Goal: Complete application form: Complete application form

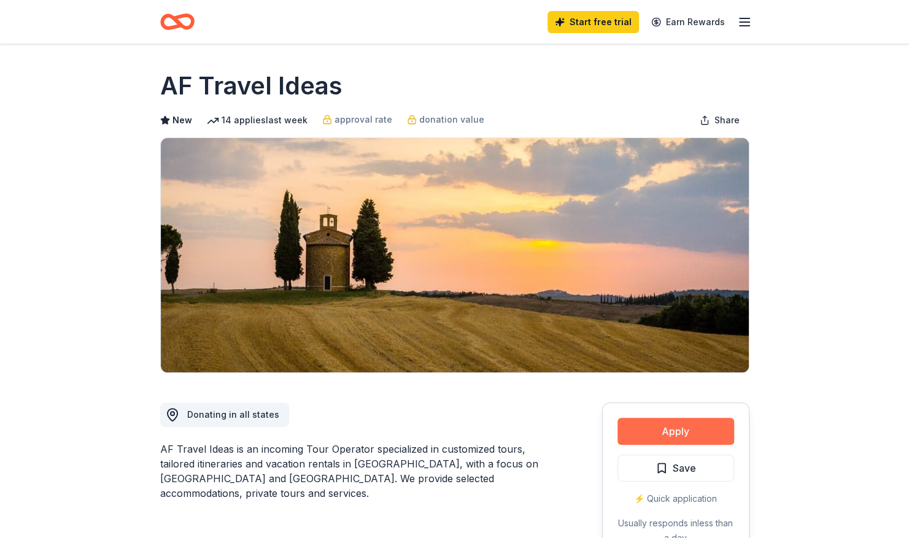
click at [641, 426] on button "Apply" at bounding box center [675, 431] width 117 height 27
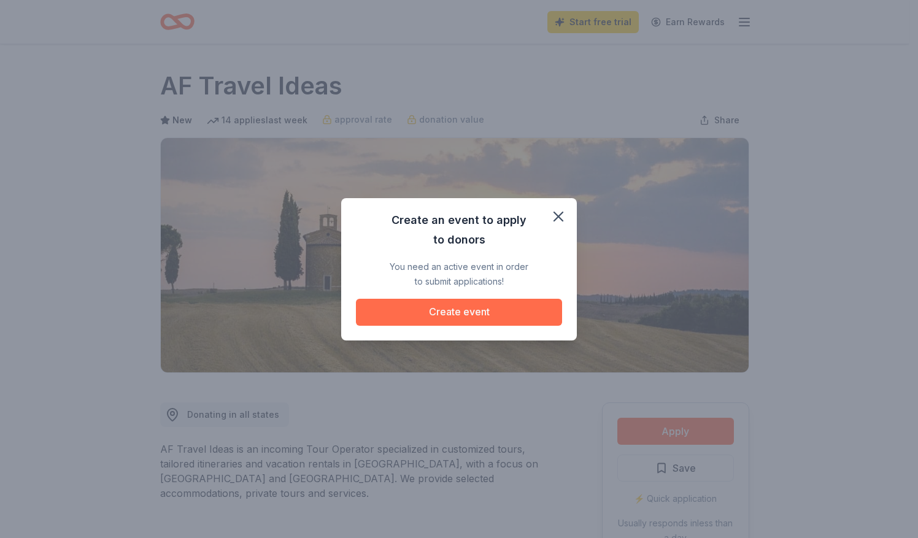
click at [472, 314] on button "Create event" at bounding box center [459, 312] width 206 height 27
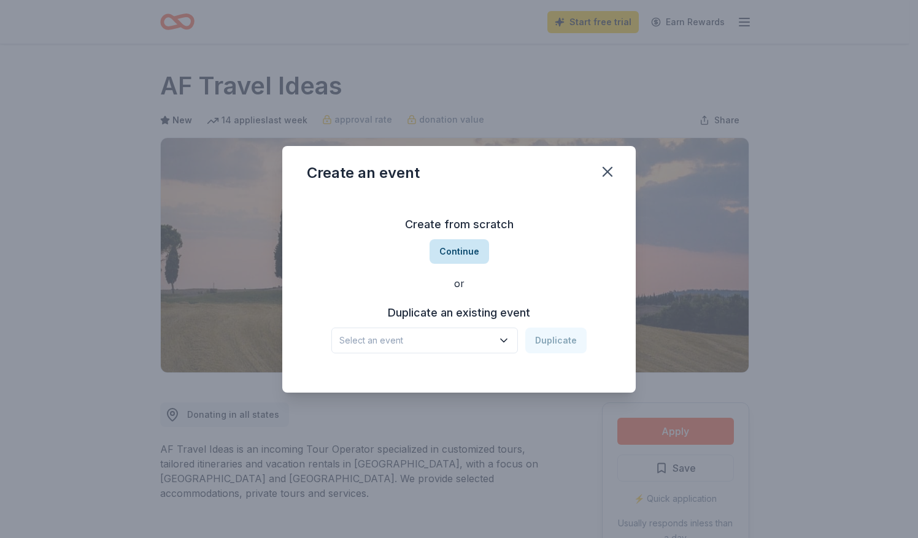
click at [452, 256] on button "Continue" at bounding box center [459, 251] width 60 height 25
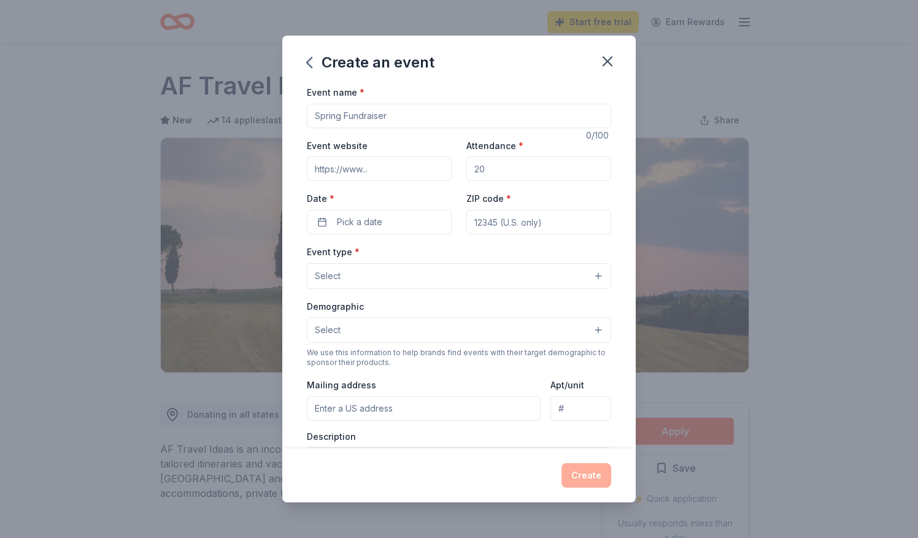
click at [387, 115] on input "Event name *" at bounding box center [459, 116] width 304 height 25
type input "Annual Fundraising"
click at [378, 163] on input "Event website" at bounding box center [379, 168] width 145 height 25
type input "[DOMAIN_NAME]"
click at [490, 168] on input "Attendance *" at bounding box center [538, 168] width 145 height 25
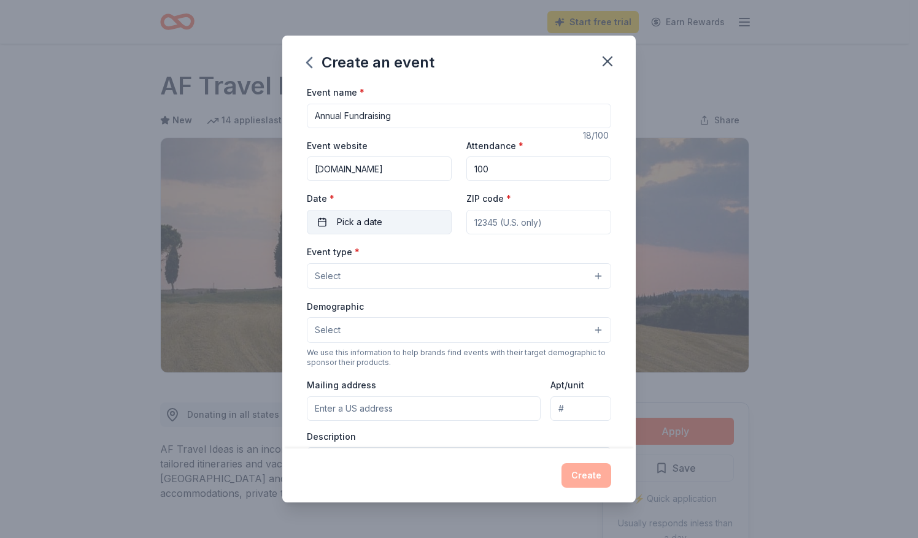
type input "100"
click at [345, 217] on span "Pick a date" at bounding box center [359, 222] width 45 height 15
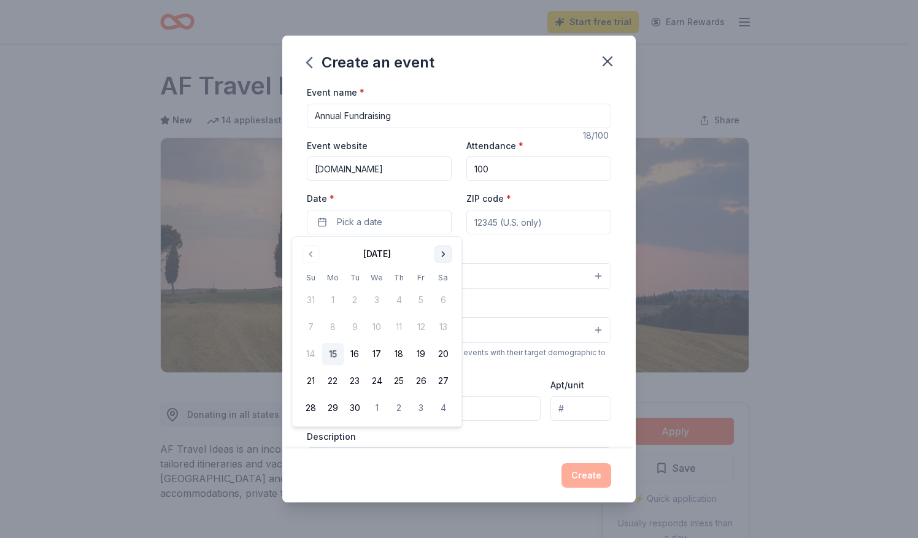
click at [444, 258] on button "Go to next month" at bounding box center [442, 253] width 17 height 17
click at [441, 383] on button "25" at bounding box center [443, 382] width 22 height 22
click at [491, 218] on input "ZIP code *" at bounding box center [538, 222] width 145 height 25
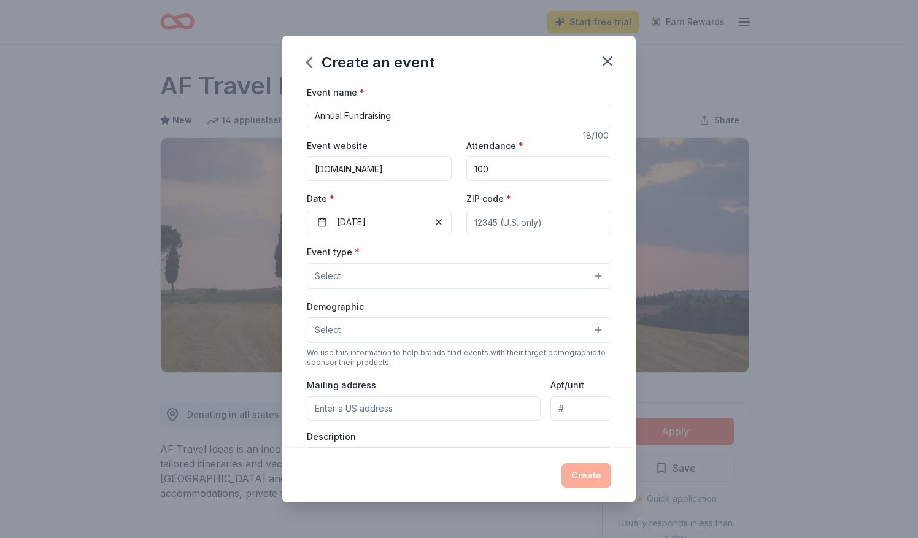
type input "22309"
click at [395, 279] on button "Select" at bounding box center [459, 276] width 304 height 26
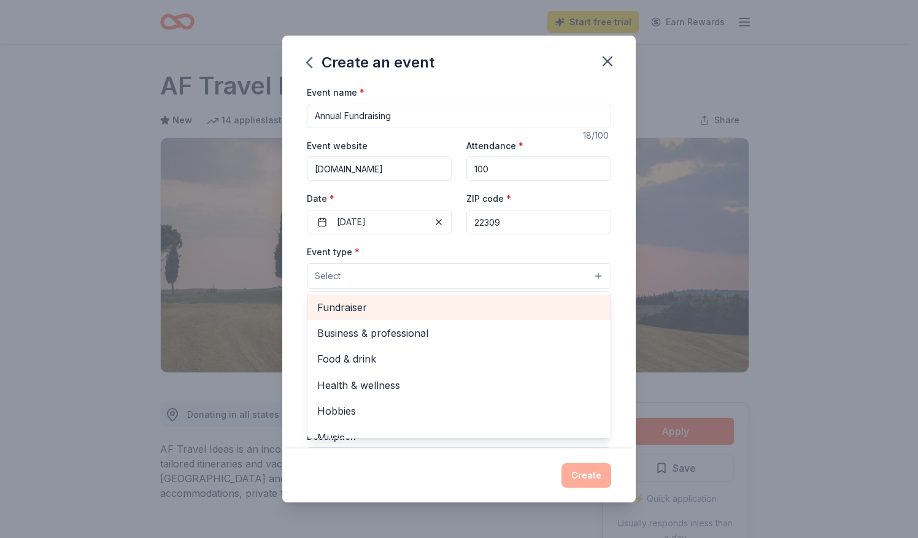
click at [359, 302] on span "Fundraiser" at bounding box center [458, 307] width 283 height 16
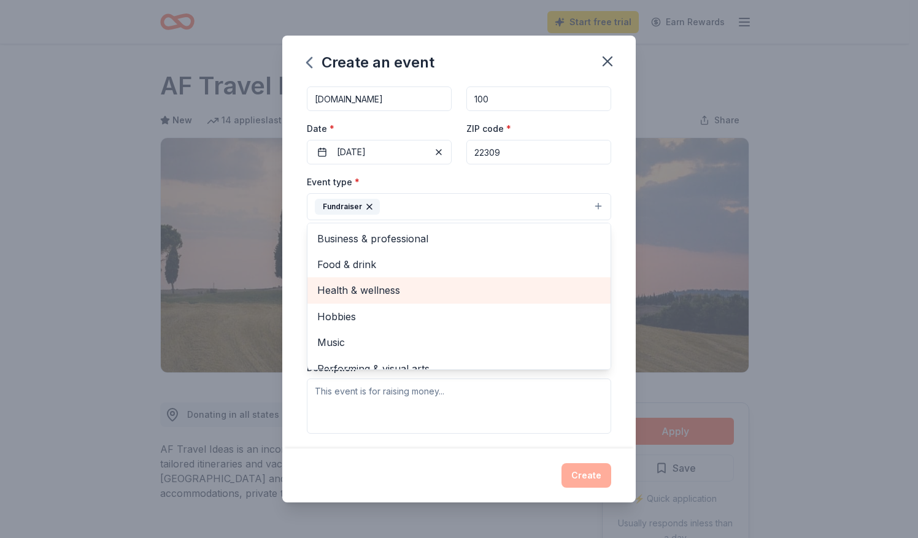
click at [393, 291] on span "Health & wellness" at bounding box center [458, 290] width 283 height 16
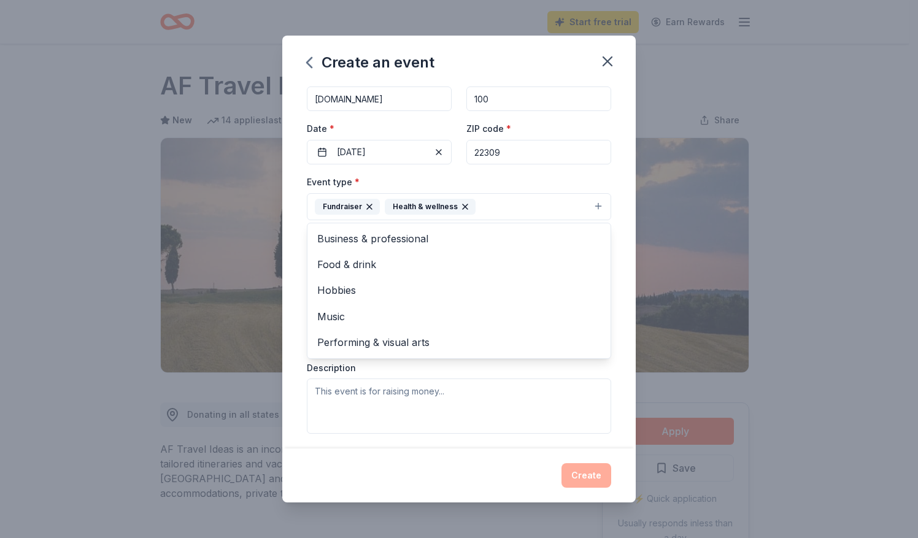
click at [344, 386] on div "Event type * Fundraiser Health & wellness Business & professional Food & drink …" at bounding box center [459, 304] width 304 height 260
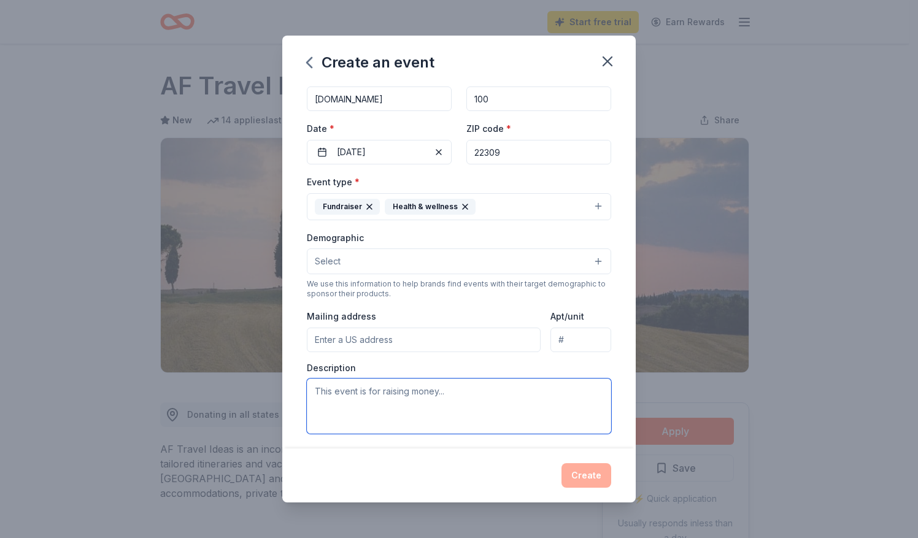
click at [449, 389] on textarea at bounding box center [459, 406] width 304 height 55
click at [485, 409] on textarea "Thus event id to raise fundes for sustaining our operation and services to our …" at bounding box center [459, 406] width 304 height 55
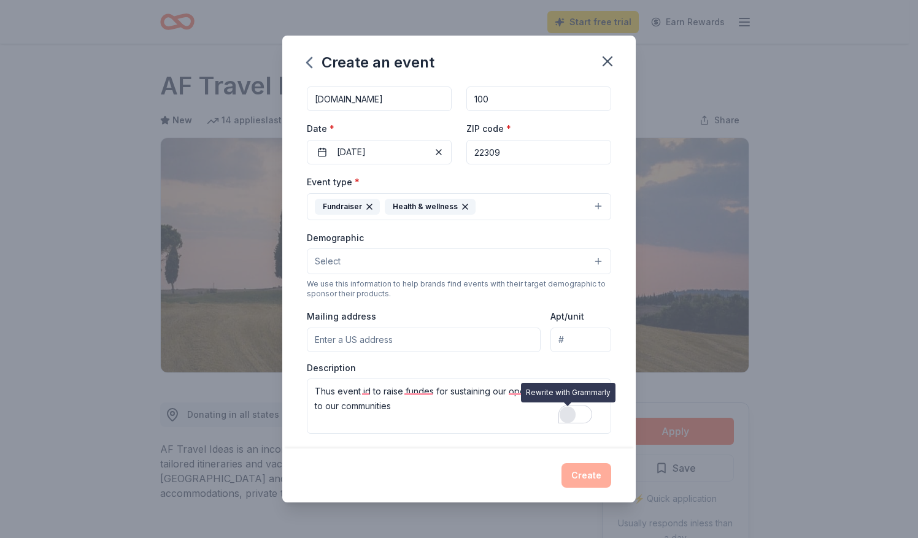
click at [566, 415] on div "Rewrite with Grammarly" at bounding box center [567, 414] width 13 height 14
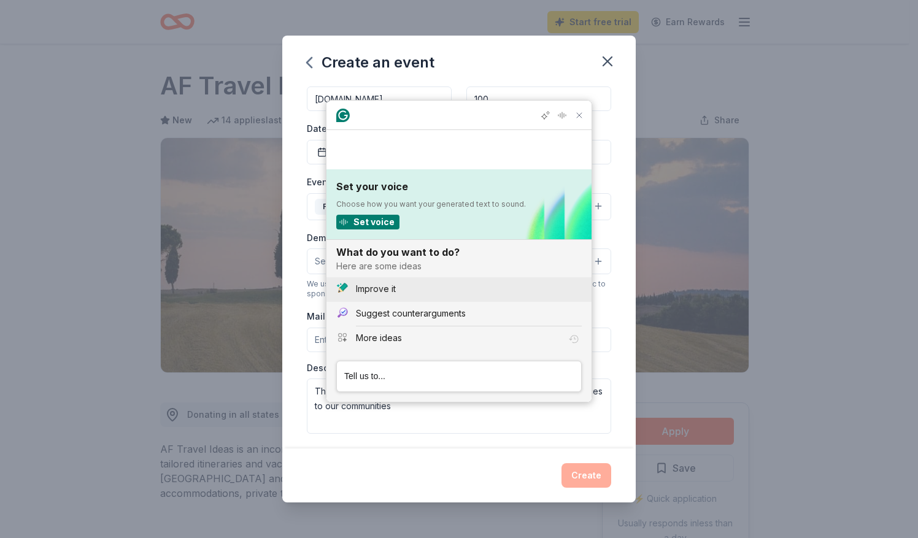
click at [382, 282] on button "Improve it" at bounding box center [458, 289] width 265 height 25
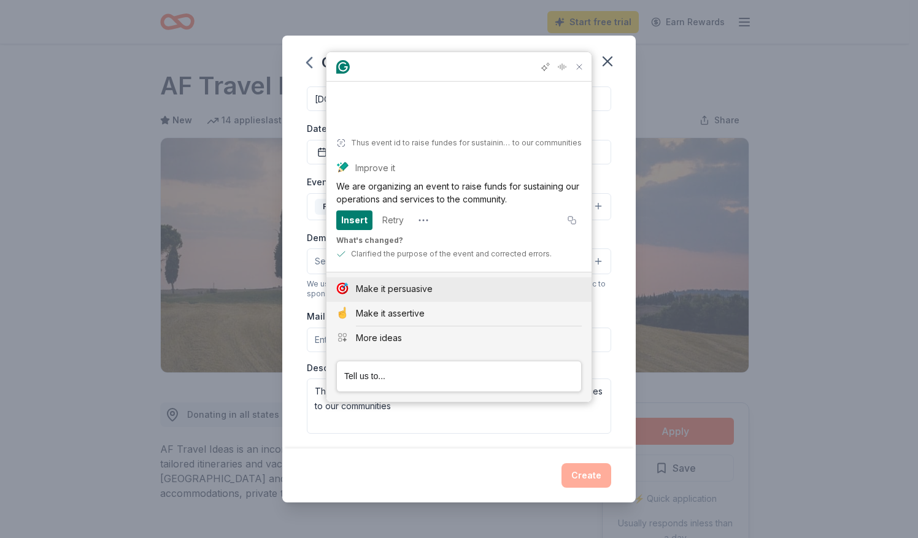
click at [416, 287] on div "Make it persuasive" at bounding box center [394, 288] width 77 height 13
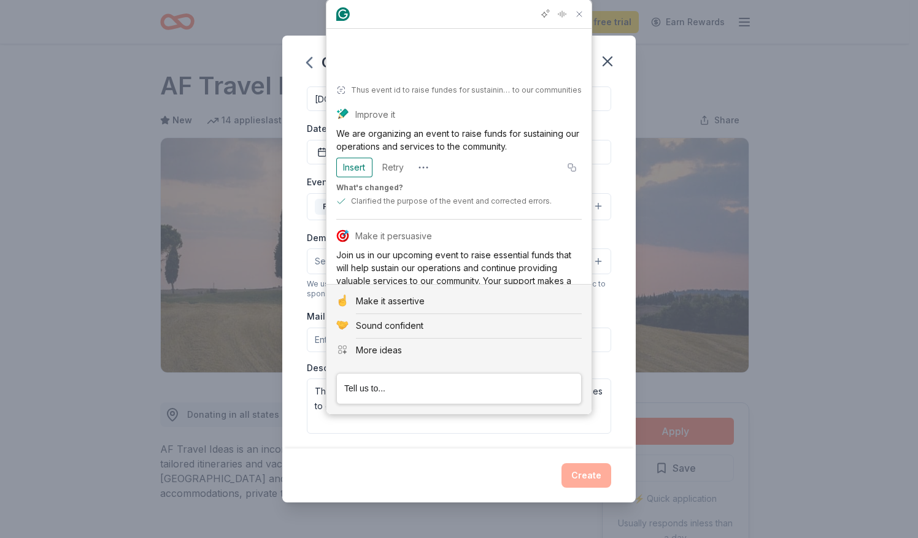
click at [357, 305] on div "Insert" at bounding box center [354, 315] width 26 height 20
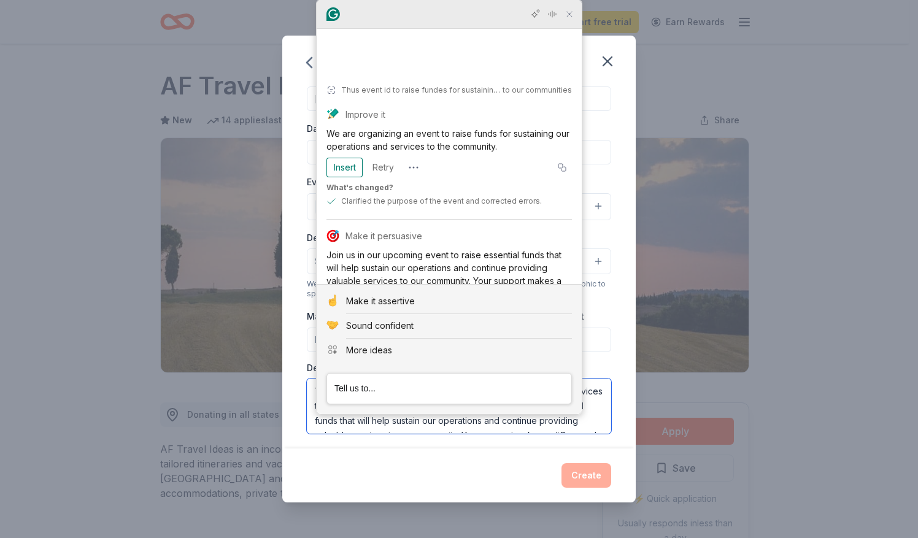
click at [563, 24] on div at bounding box center [449, 13] width 265 height 29
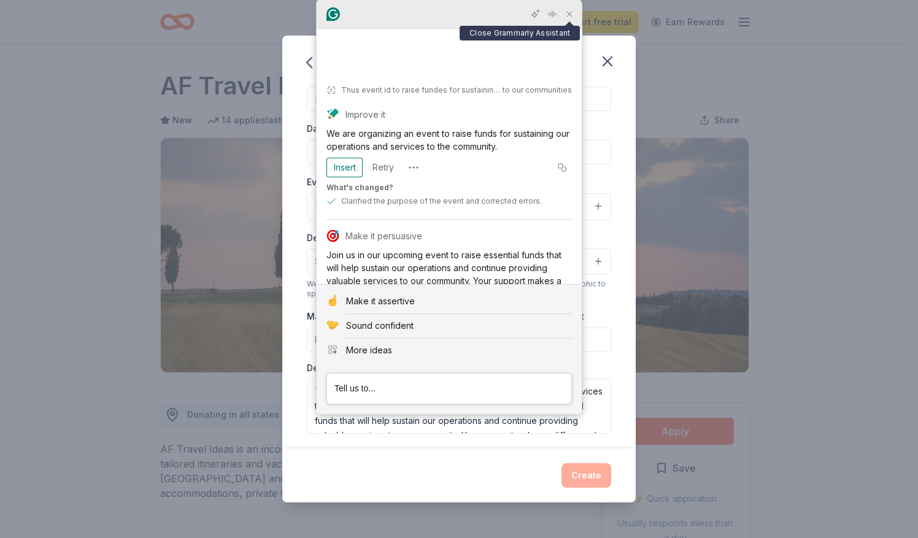
click at [569, 18] on icon "Close Grammarly Assistant" at bounding box center [569, 14] width 10 height 10
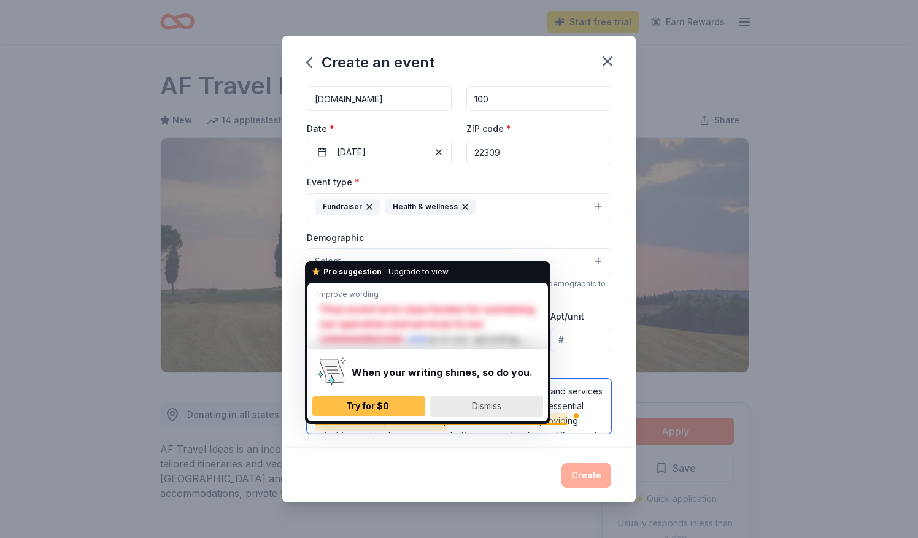
click at [482, 406] on span "Dismiss" at bounding box center [486, 406] width 29 height 10
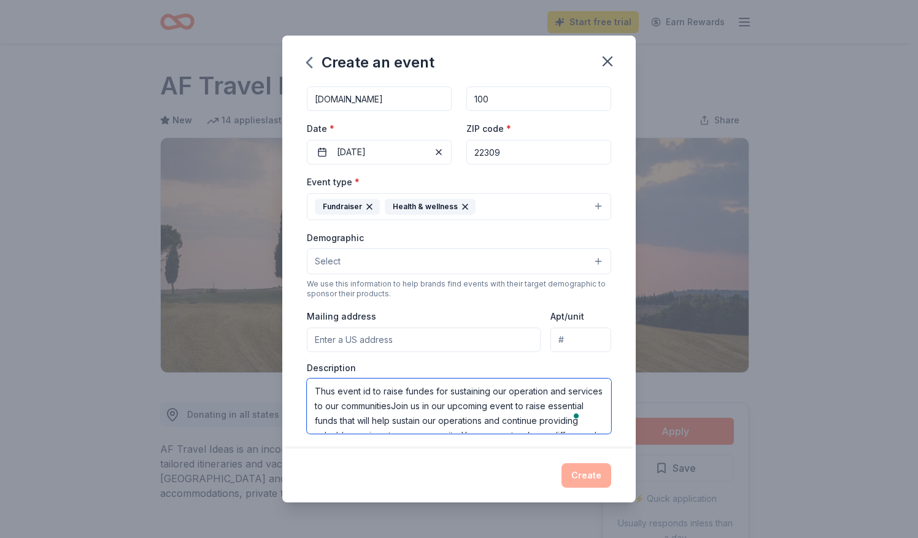
click at [431, 401] on textarea "Thus event id to raise fundes for sustaining our operation and services to our …" at bounding box center [459, 406] width 304 height 55
type textarea "Join us in our upcoming event to raise essential funds that will help sustain o…"
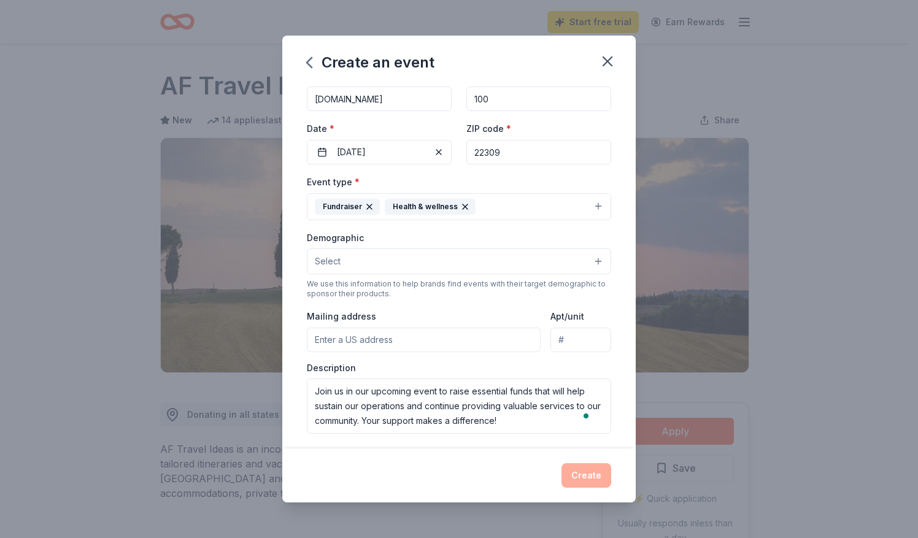
click at [503, 467] on div "Create" at bounding box center [459, 475] width 304 height 25
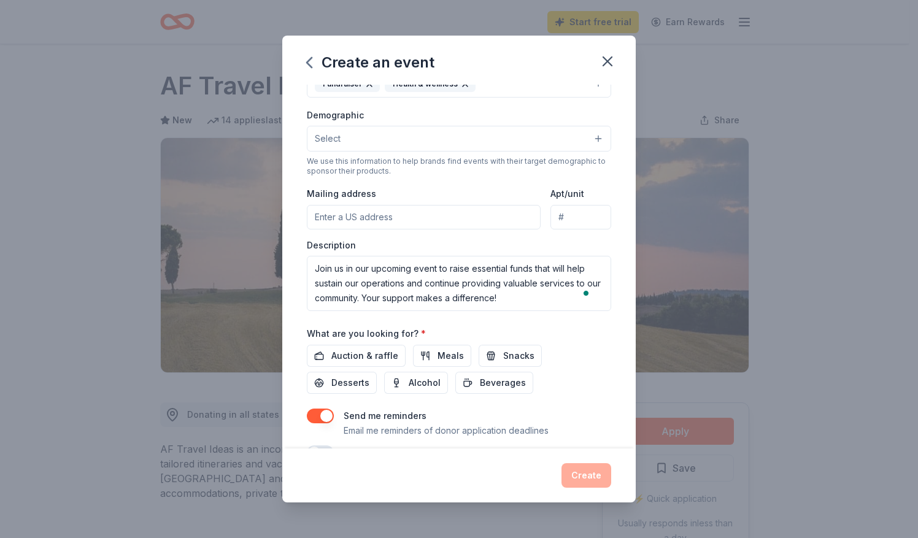
scroll to position [221, 0]
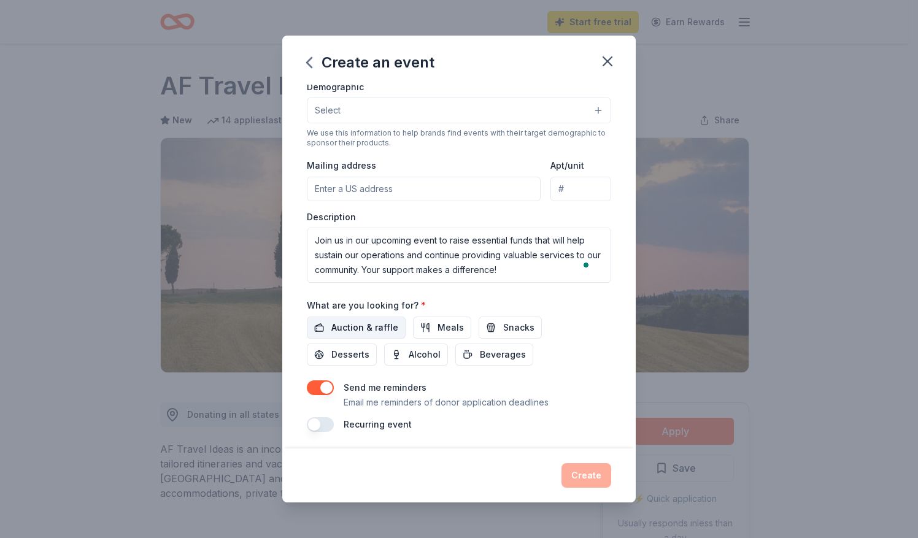
click at [374, 320] on span "Auction & raffle" at bounding box center [364, 327] width 67 height 15
click at [580, 476] on button "Create" at bounding box center [586, 475] width 50 height 25
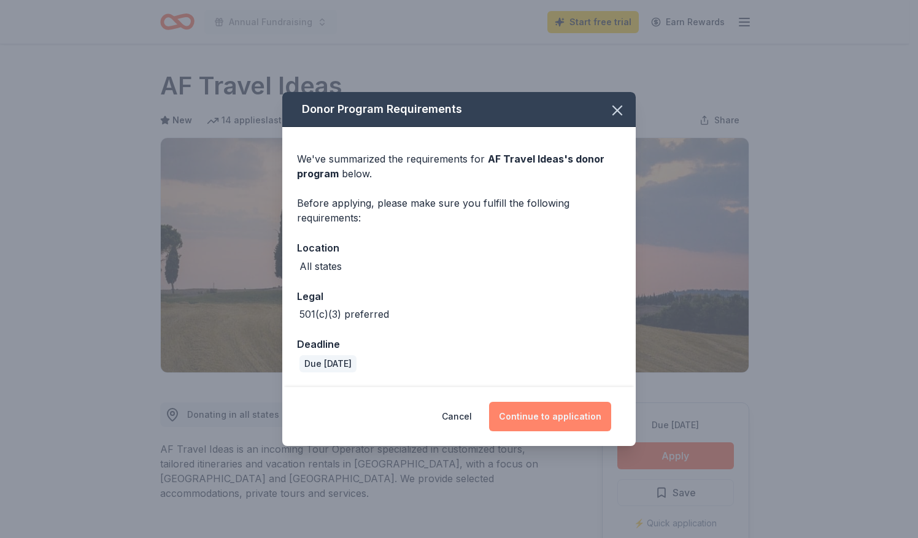
click at [523, 417] on button "Continue to application" at bounding box center [550, 416] width 122 height 29
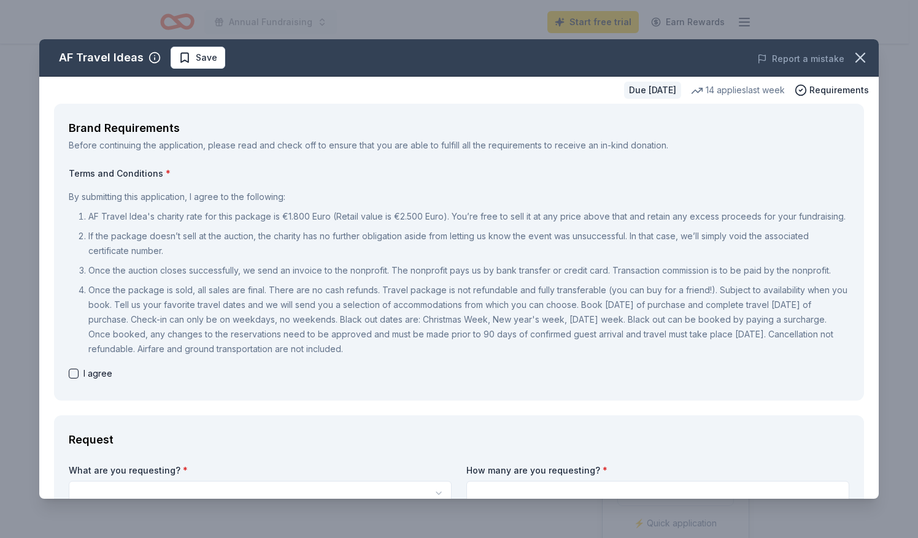
click at [72, 379] on button "button" at bounding box center [74, 374] width 10 height 10
checkbox input "true"
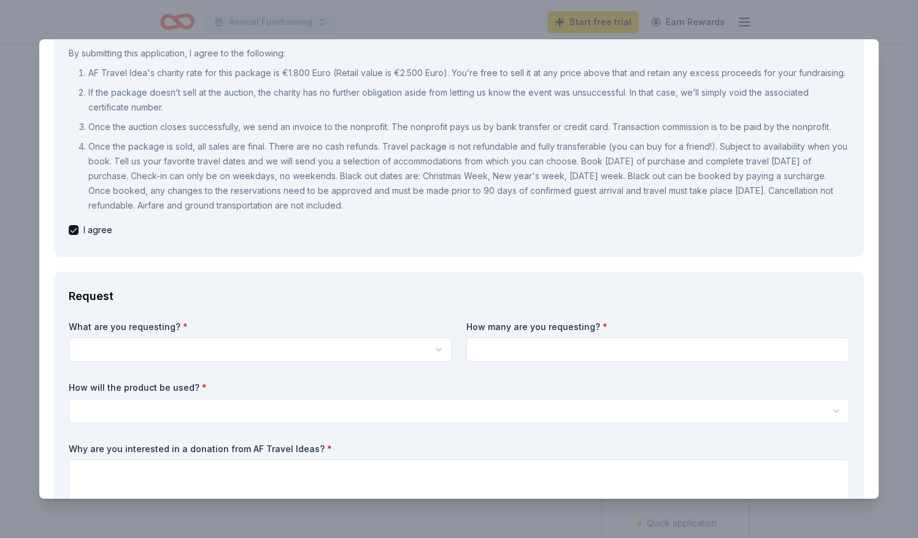
scroll to position [188, 0]
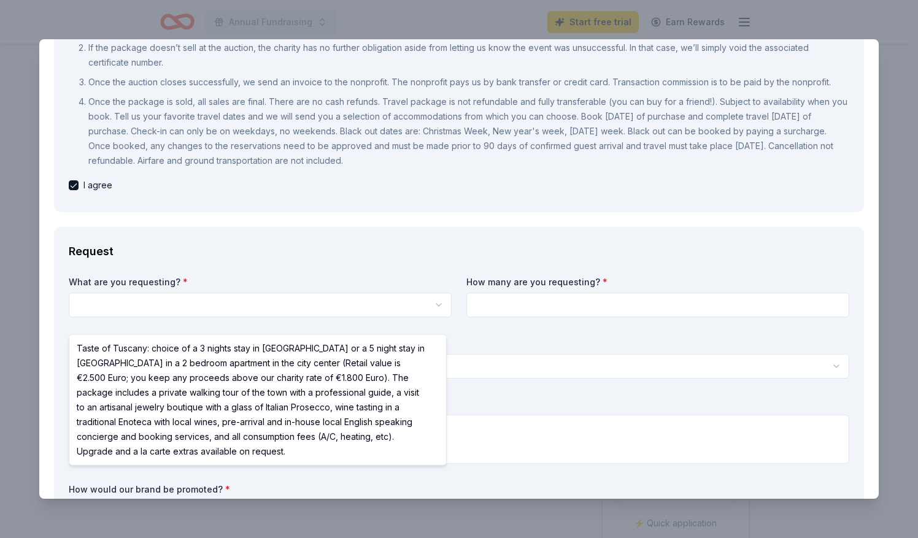
click at [434, 324] on html "Annual Fundraising Start free trial Earn Rewards Due [DATE] Share AF Travel Ide…" at bounding box center [459, 269] width 918 height 538
select select "Taste of Tuscany: choice of a 3 nights stay in [GEOGRAPHIC_DATA] or a 5 night s…"
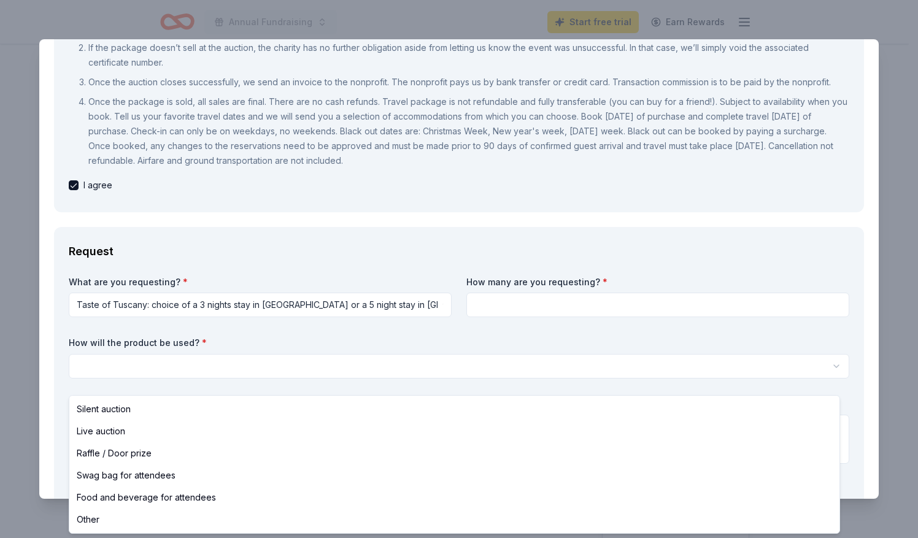
click at [831, 380] on html "Annual Fundraising Start free trial Earn Rewards Due [DATE] Share AF Travel Ide…" at bounding box center [459, 269] width 918 height 538
select select "liveAuction"
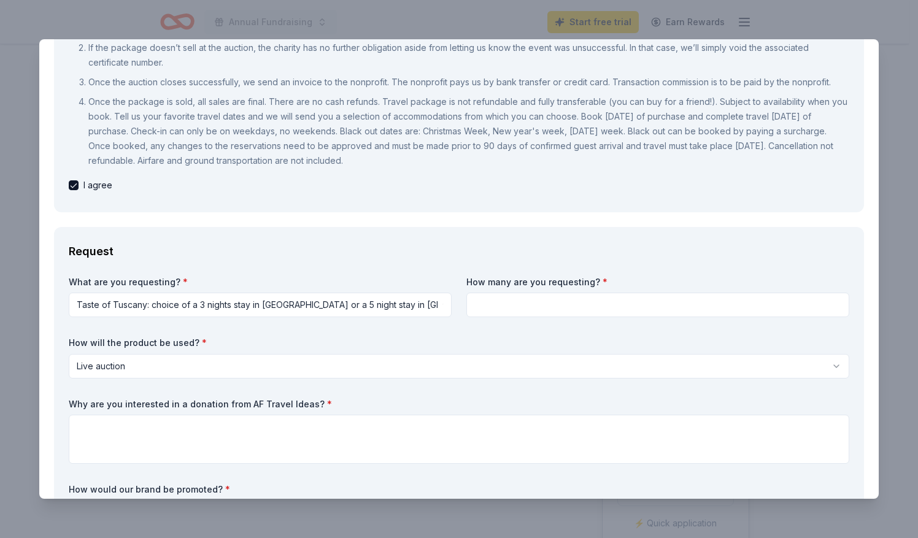
click at [498, 317] on input at bounding box center [657, 305] width 383 height 25
type input "2"
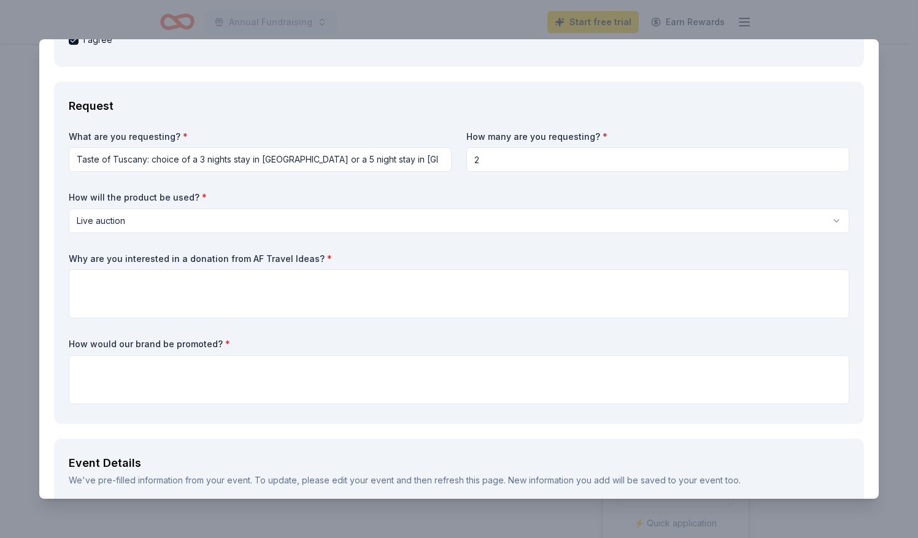
scroll to position [330, 0]
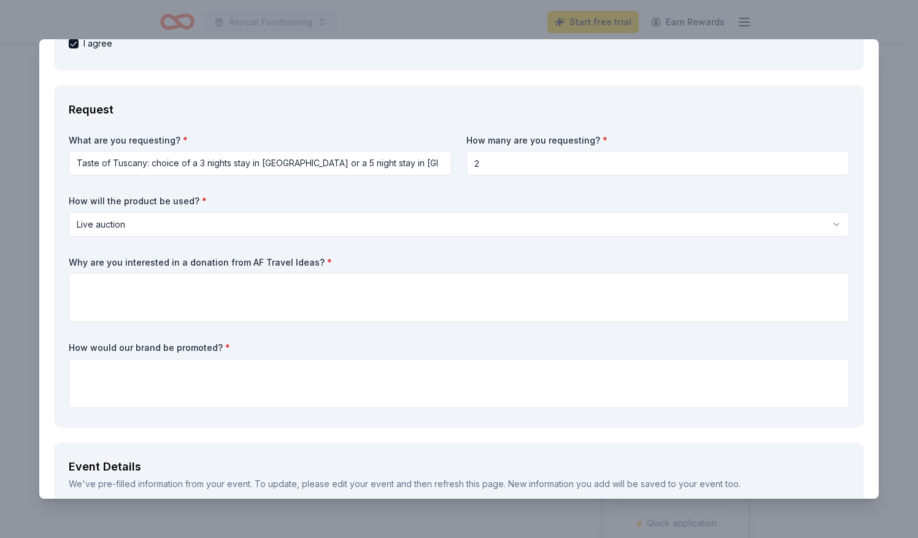
drag, startPoint x: 68, startPoint y: 274, endPoint x: 152, endPoint y: 275, distance: 84.1
click at [152, 275] on div "Request What are you requesting? * Taste of Tuscany: choice of a 3 nights stay …" at bounding box center [459, 256] width 810 height 342
drag, startPoint x: 318, startPoint y: 275, endPoint x: 226, endPoint y: 262, distance: 92.4
click at [226, 262] on div "What are you requesting? * Taste of Tuscany: choice of a 3 nights stay in [GEOG…" at bounding box center [459, 273] width 780 height 279
drag, startPoint x: 65, startPoint y: 275, endPoint x: 455, endPoint y: 269, distance: 390.3
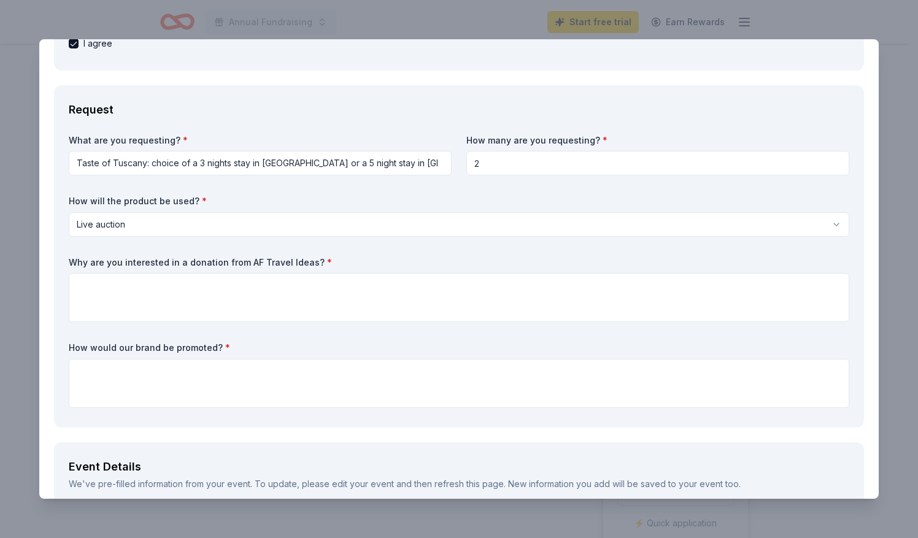
click at [455, 269] on div "Request What are you requesting? * Taste of Tuscany: choice of a 3 nights stay …" at bounding box center [459, 256] width 810 height 342
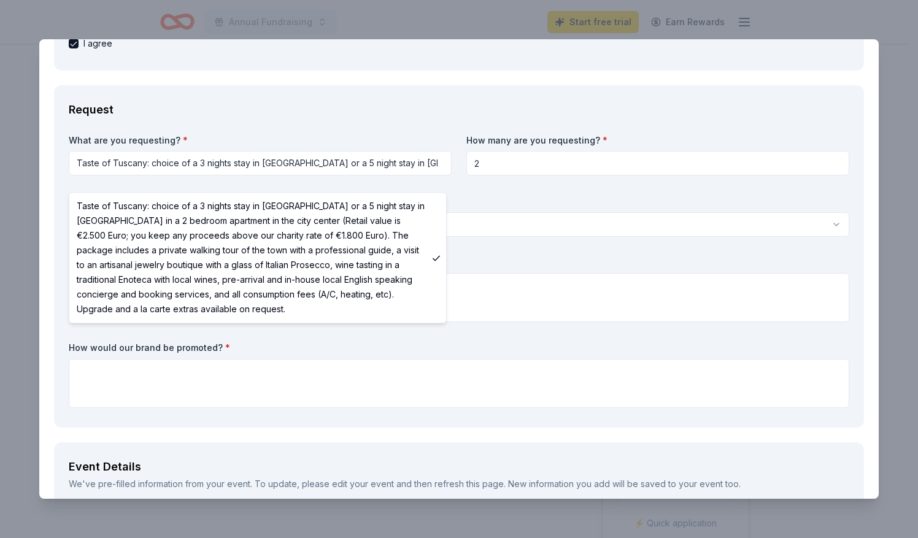
click at [292, 177] on html "Annual Fundraising Start free trial Earn Rewards Due [DATE] Share AF Travel Ide…" at bounding box center [459, 269] width 918 height 538
drag, startPoint x: 78, startPoint y: 200, endPoint x: 242, endPoint y: 285, distance: 184.4
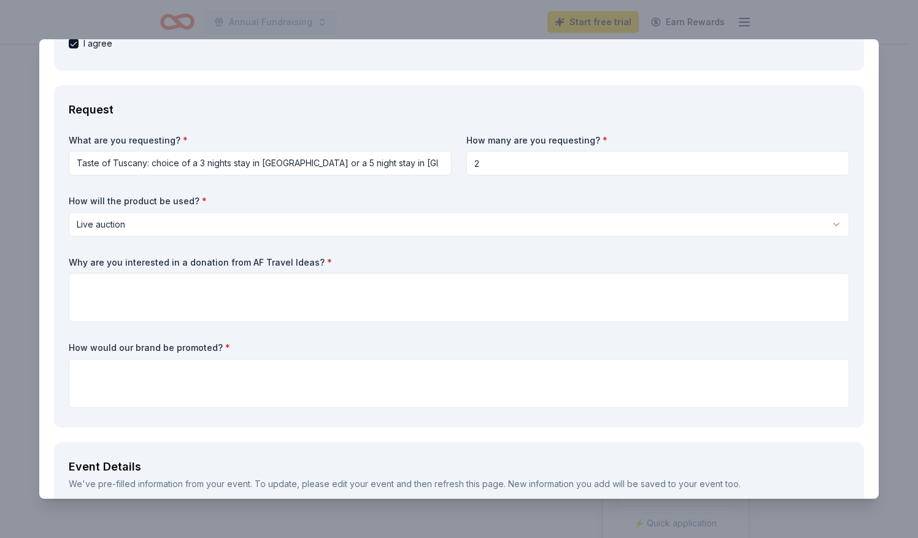
click at [296, 175] on html "Annual Fundraising Start free trial Earn Rewards Due [DATE] Share AF Travel Ide…" at bounding box center [459, 269] width 918 height 538
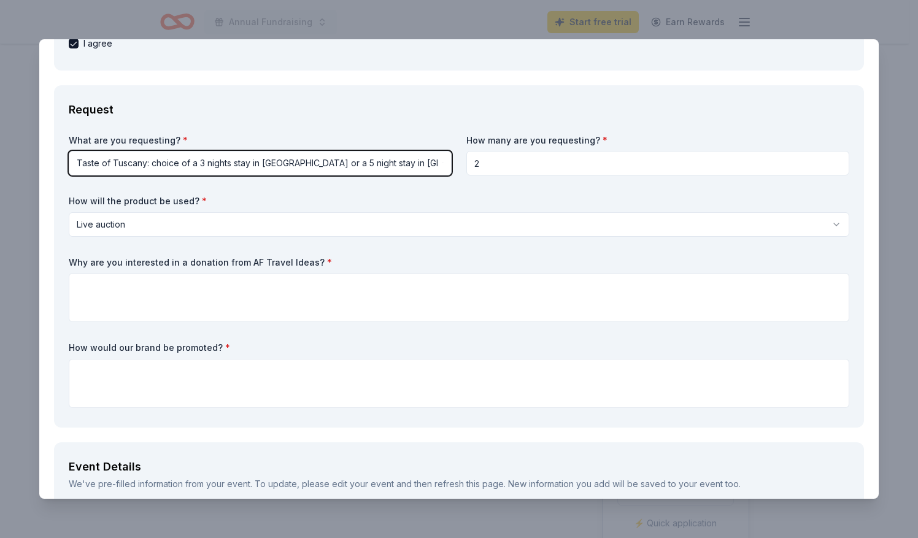
scroll to position [456, 0]
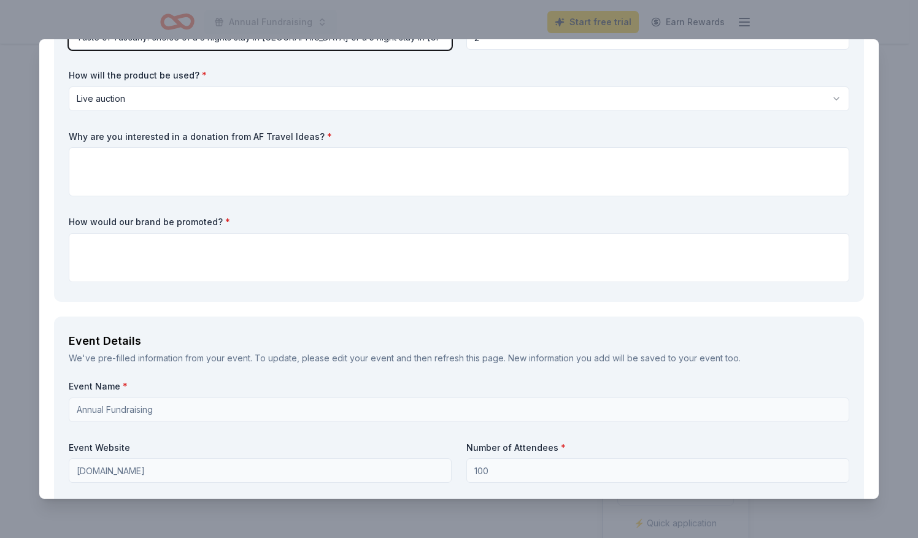
drag, startPoint x: 875, startPoint y: 207, endPoint x: 562, endPoint y: 66, distance: 343.3
click at [889, 252] on html "Annual Fundraising Start free trial Earn Rewards Due [DATE] Share AF Travel Ide…" at bounding box center [459, 269] width 918 height 538
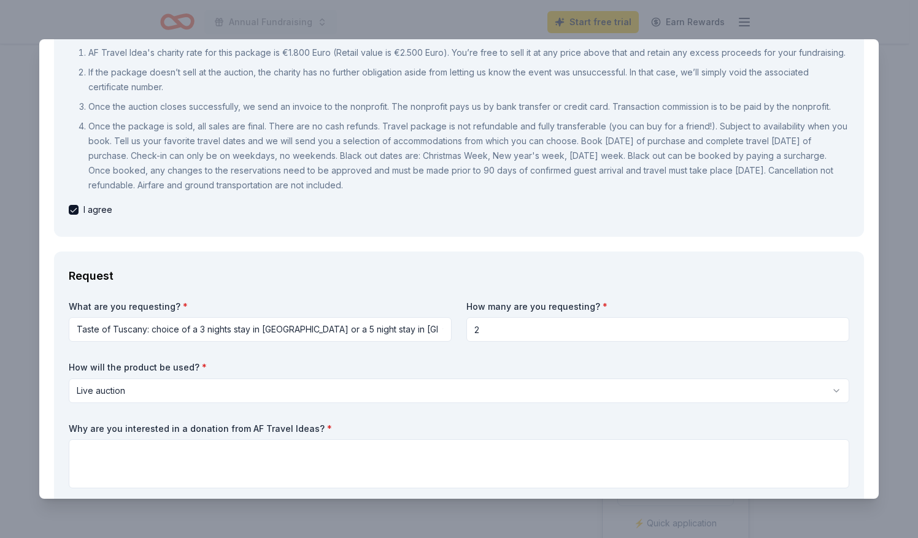
scroll to position [182, 0]
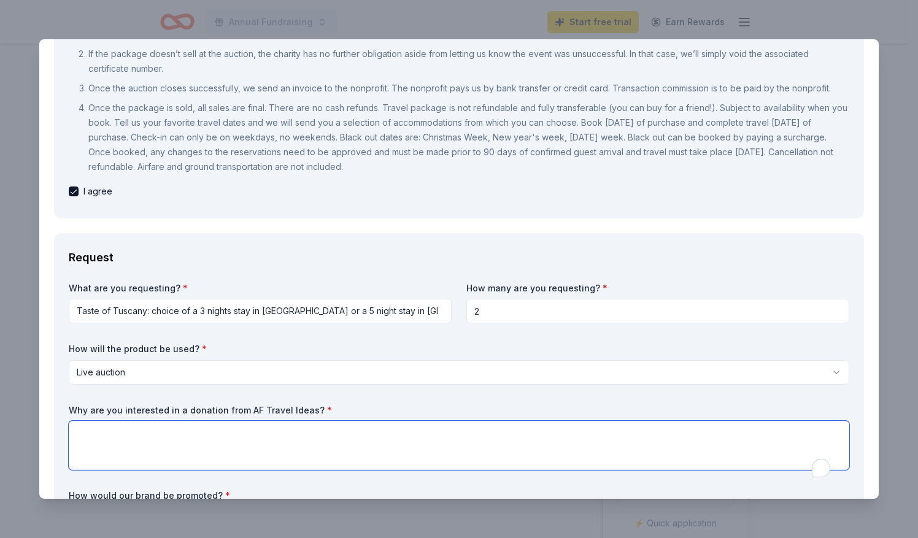
paste textarea "We are reaching out to AF Travel Services because, as a company that promotes f…"
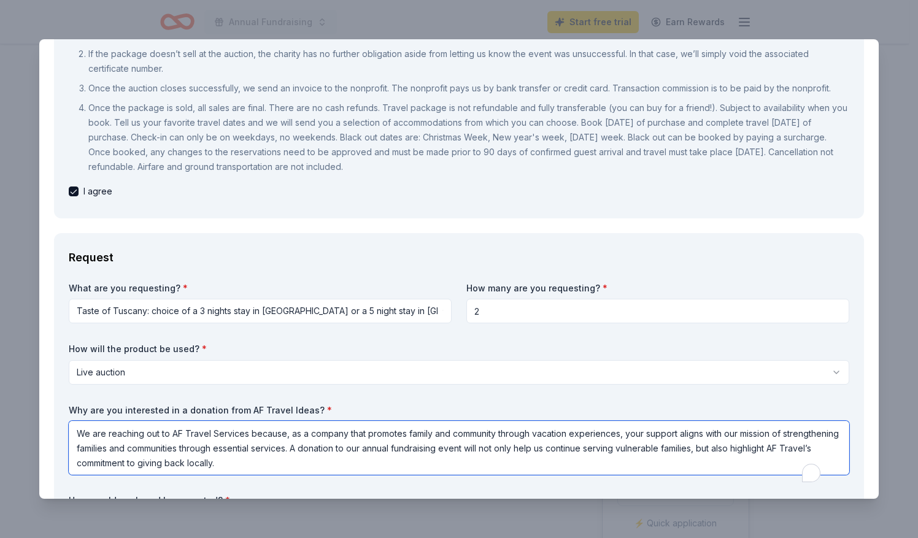
type textarea "We are reaching out to AF Travel Services because, as a company that promotes f…"
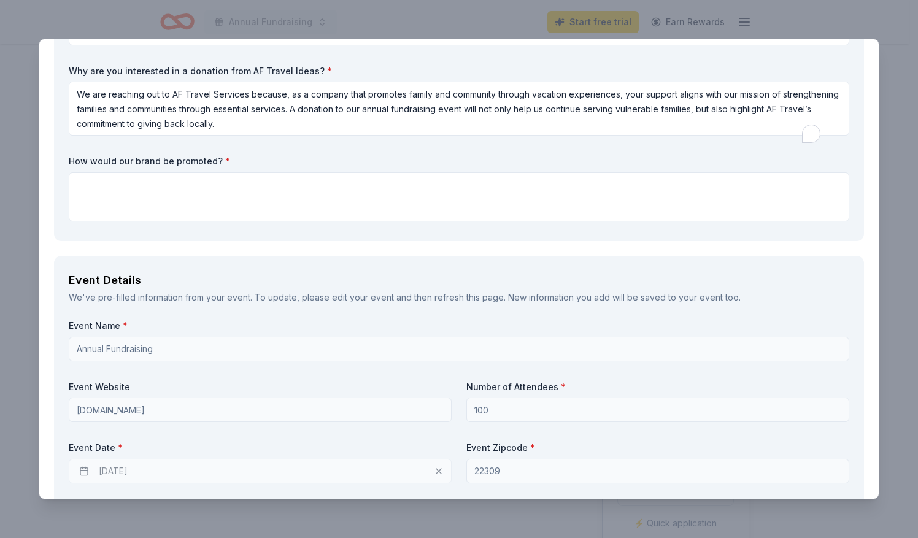
scroll to position [395, 0]
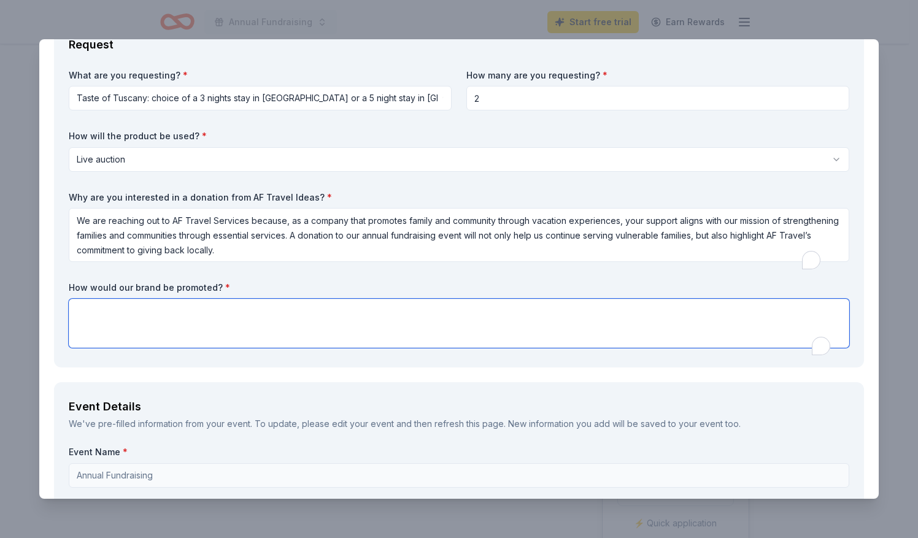
paste textarea "Your brand will be promoted through logo placement on event materials, acknowle…"
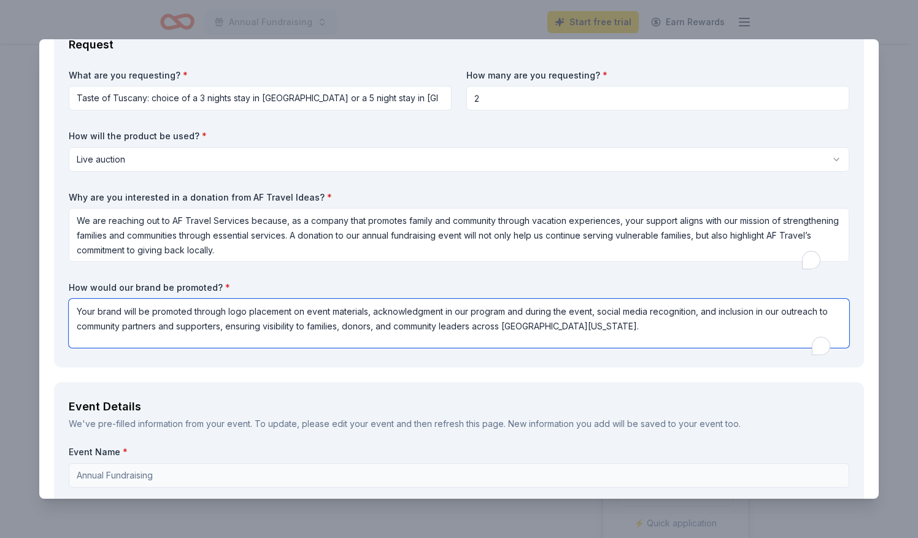
type textarea "Your brand will be promoted through logo placement on event materials, acknowle…"
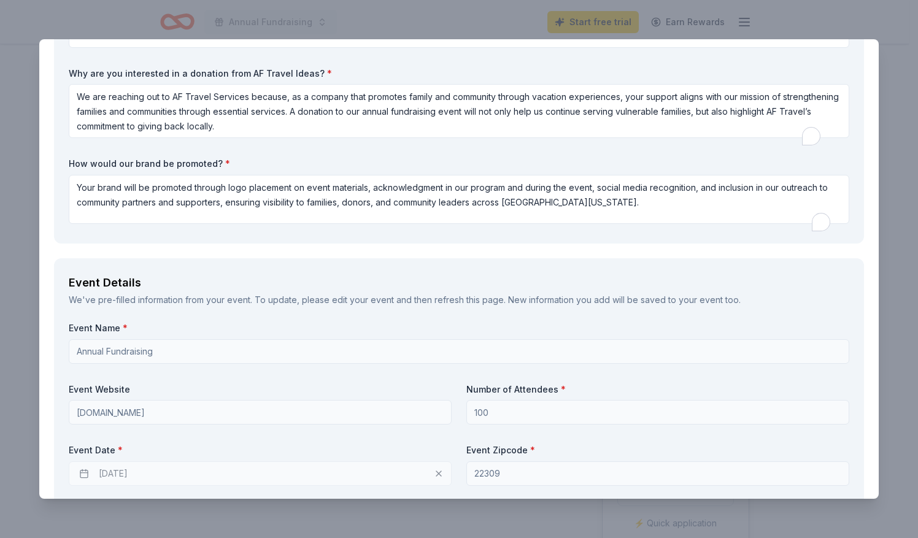
scroll to position [655, 0]
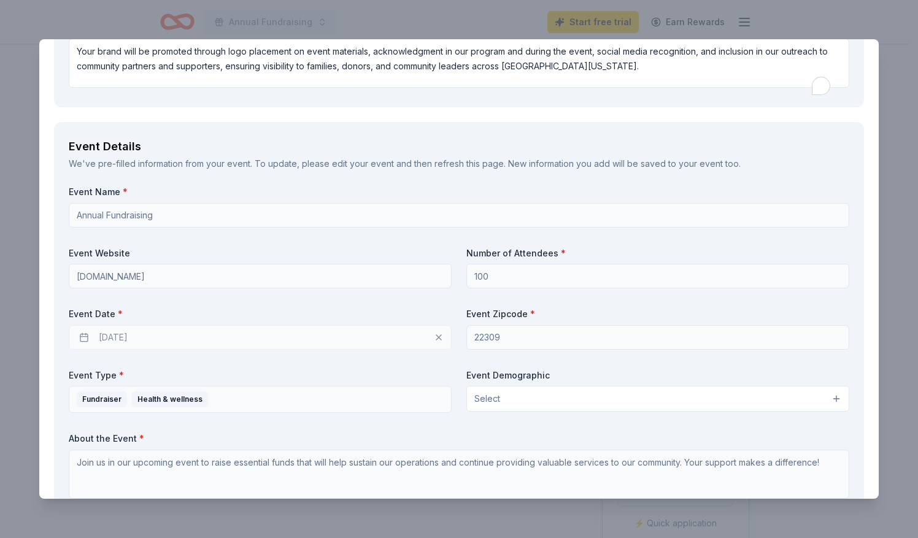
click at [535, 412] on button "Select" at bounding box center [657, 399] width 383 height 26
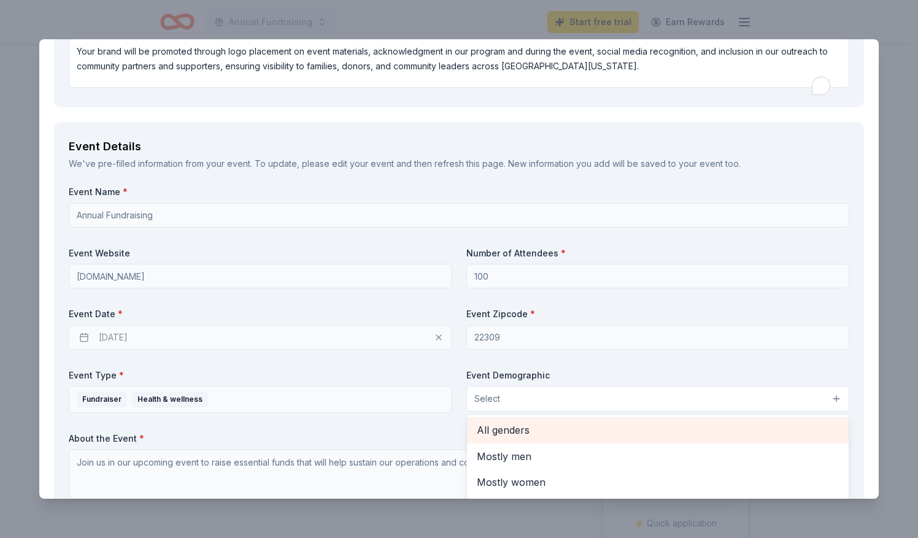
click at [513, 438] on span "All genders" at bounding box center [658, 430] width 362 height 16
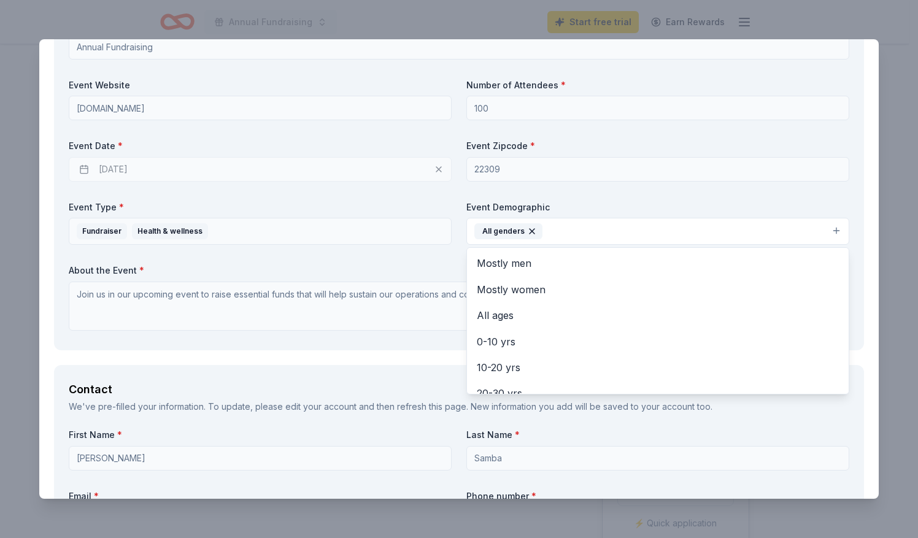
scroll to position [862, 0]
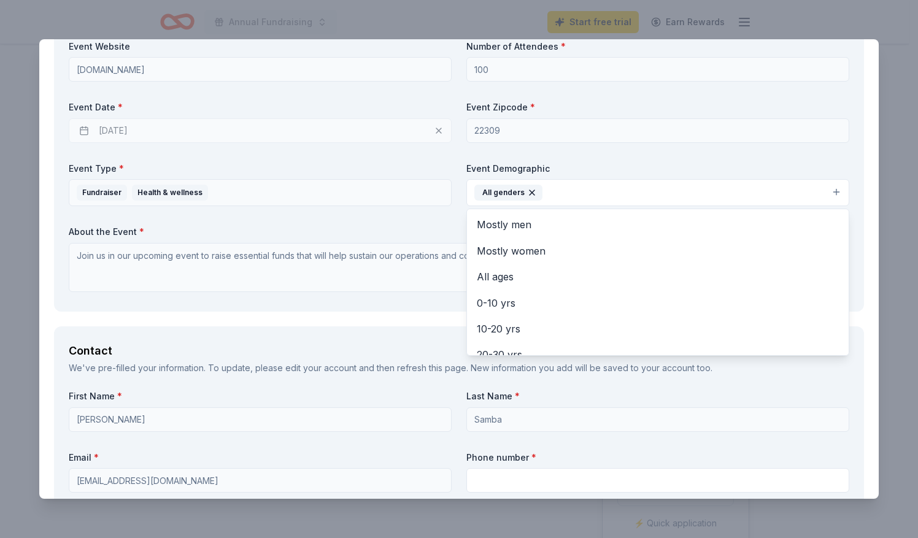
click at [725, 175] on div "Event Name * Annual Fundraising Event Website [DOMAIN_NAME] Number of Attendees…" at bounding box center [459, 138] width 780 height 318
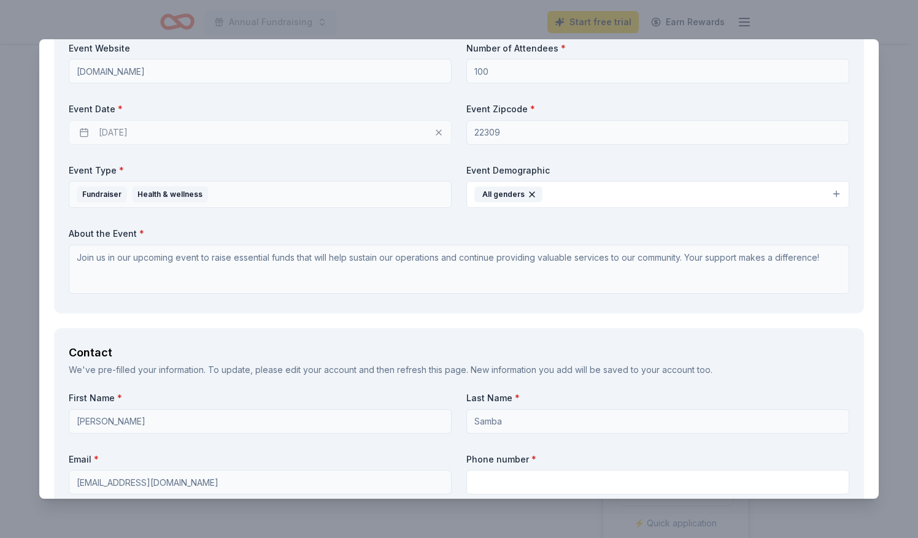
scroll to position [887, 0]
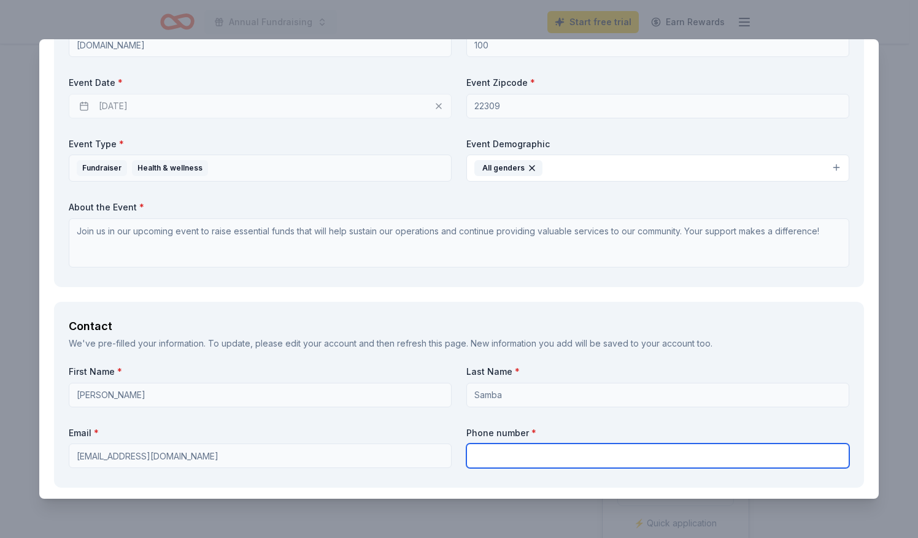
click at [503, 468] on input "text" at bounding box center [657, 456] width 383 height 25
type input "7033953385"
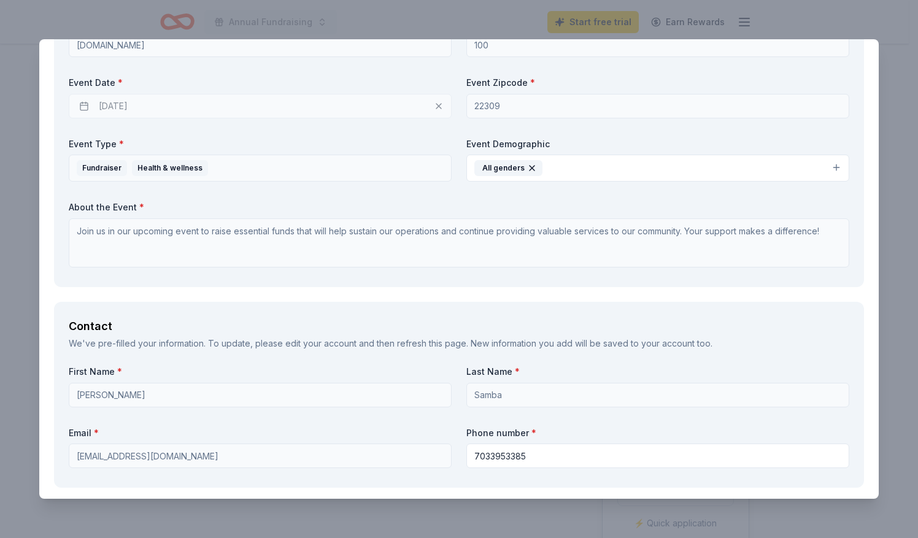
type input "Loving Hands Touch Ministry, Inc."
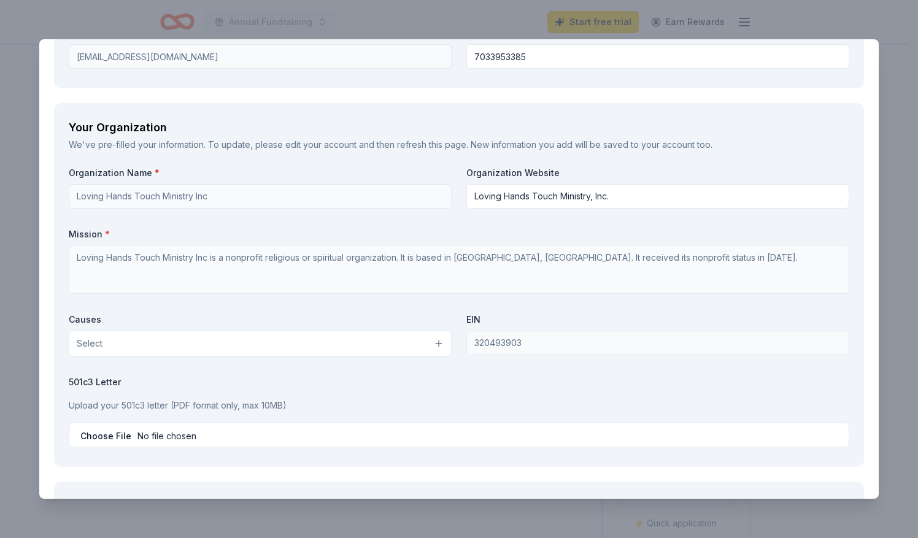
scroll to position [1377, 0]
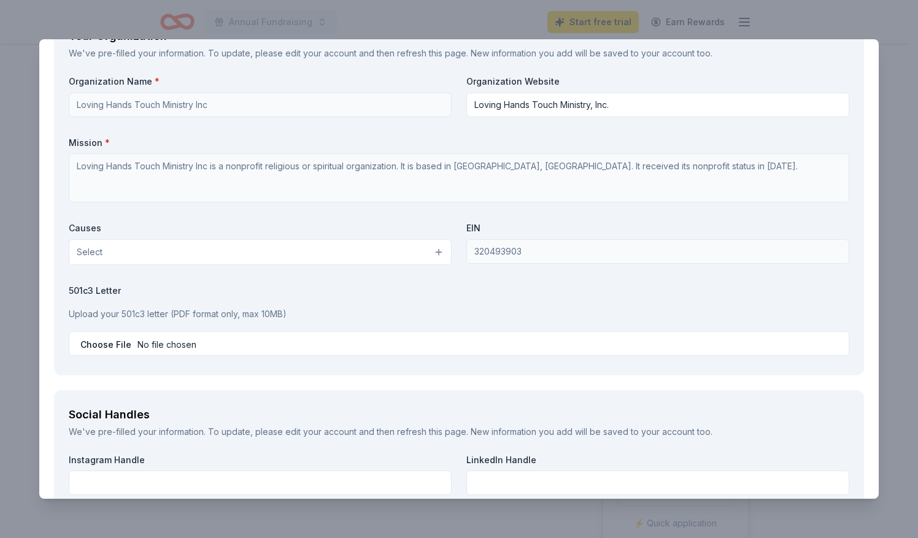
click at [435, 261] on button "Select" at bounding box center [260, 252] width 383 height 26
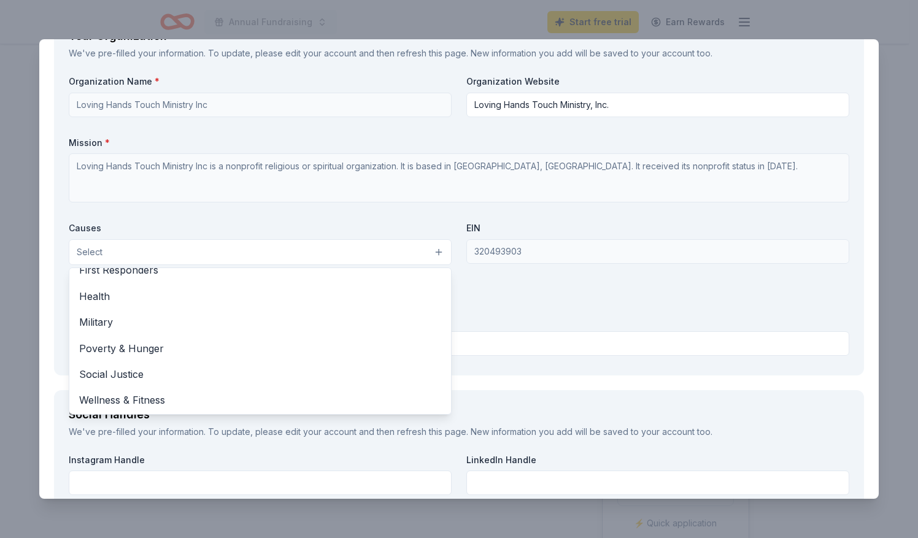
scroll to position [171, 0]
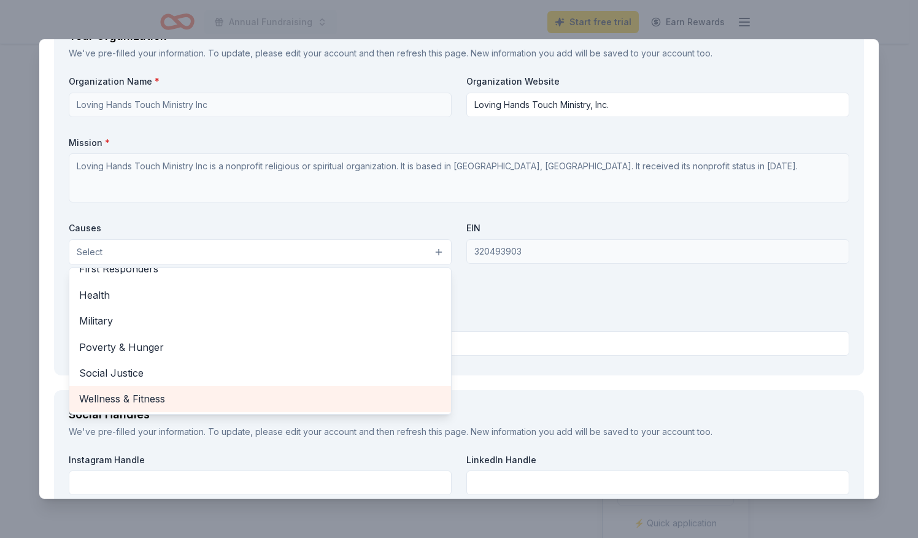
click at [85, 407] on span "Wellness & Fitness" at bounding box center [260, 399] width 362 height 16
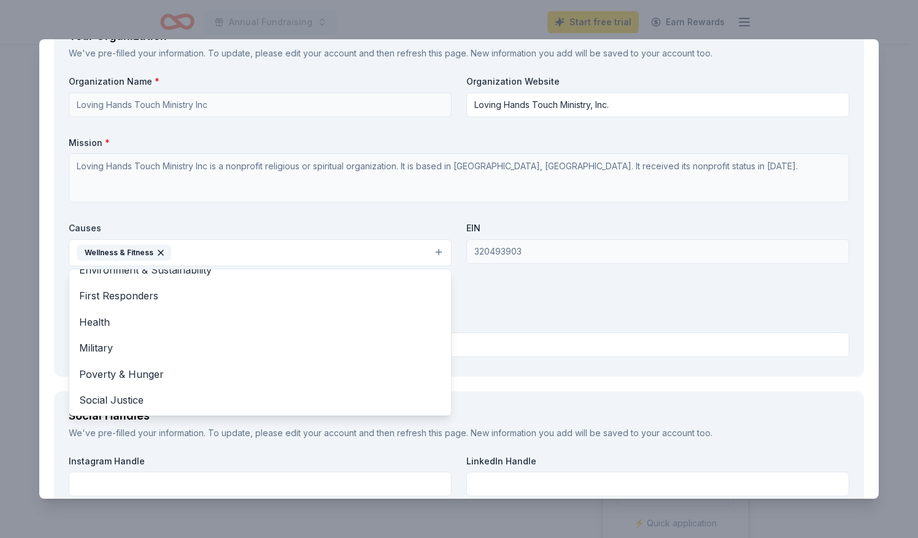
click at [789, 191] on div "Organization Name * Loving Hands Touch Ministry Inc Organization Website Loving…" at bounding box center [459, 218] width 780 height 286
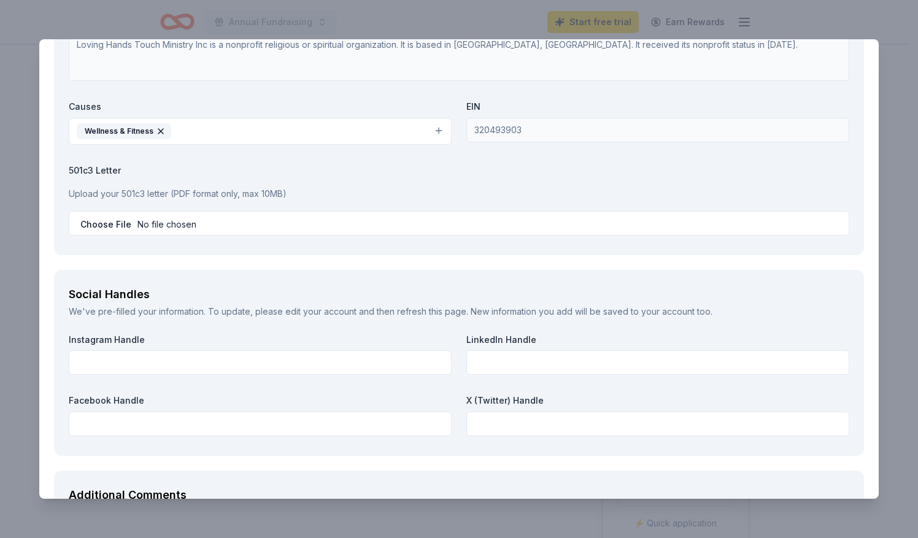
scroll to position [1500, 0]
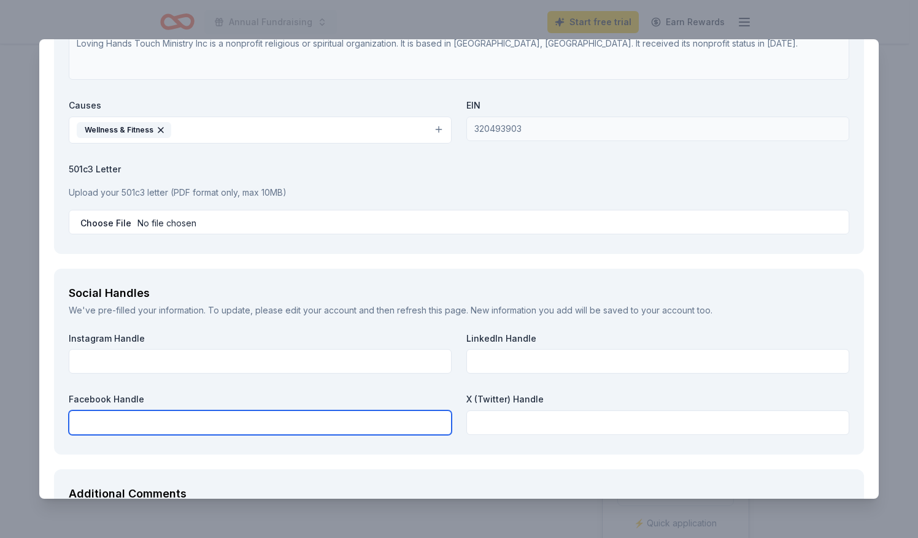
click at [82, 435] on input "text" at bounding box center [260, 422] width 383 height 25
type input "Loving Hands Touch"
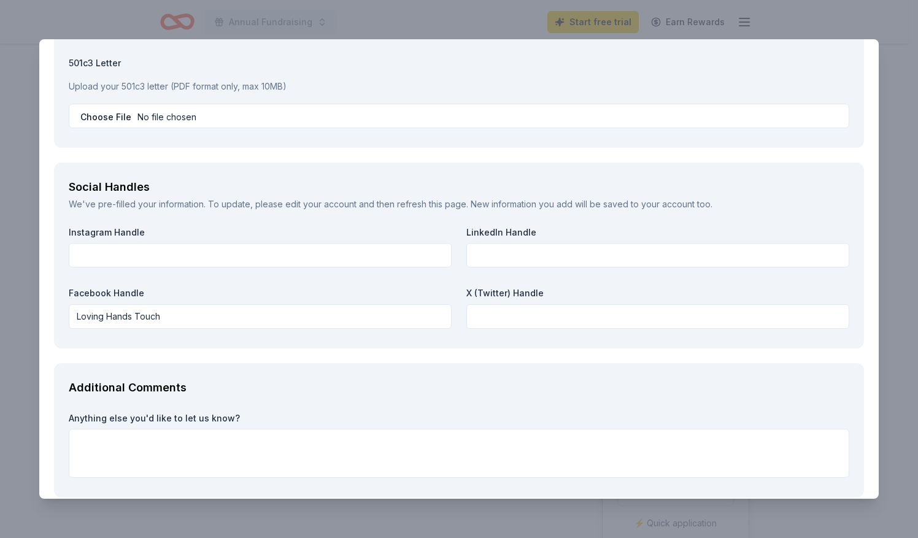
scroll to position [1681, 0]
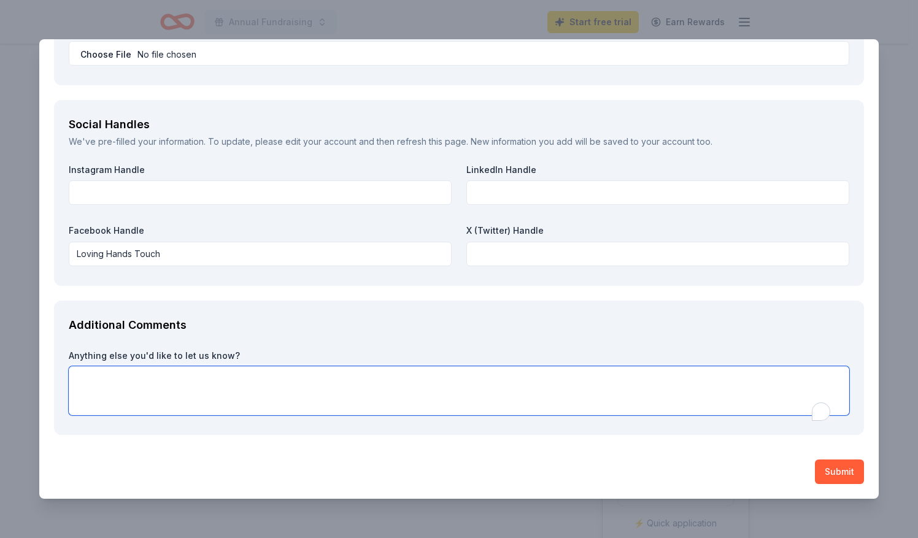
paste textarea "We are reaching out to AF Travel Services because your mission of promoting fam…"
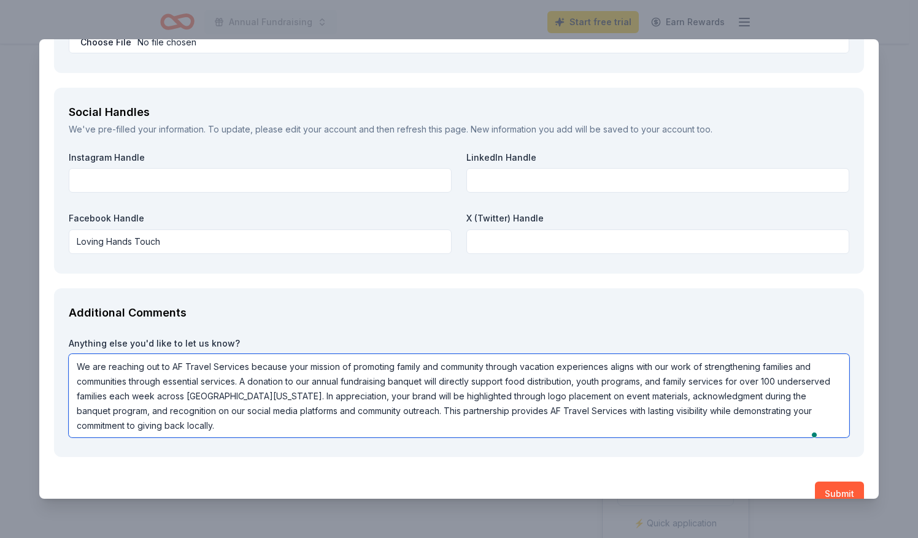
type textarea "We are reaching out to AF Travel Services because your mission of promoting fam…"
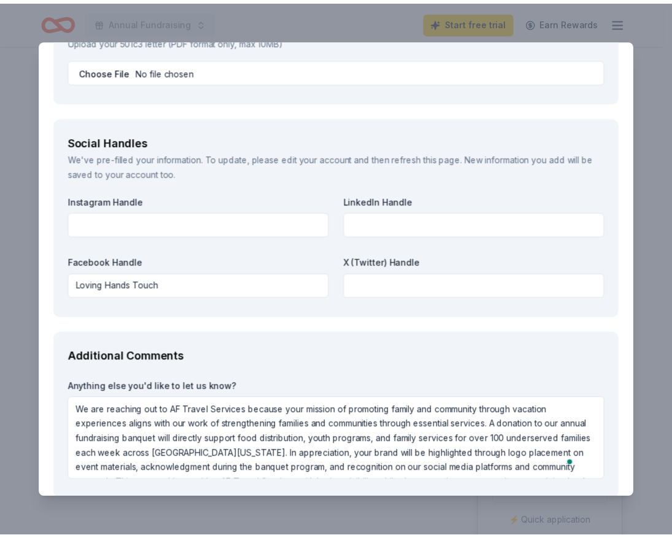
scroll to position [1833, 0]
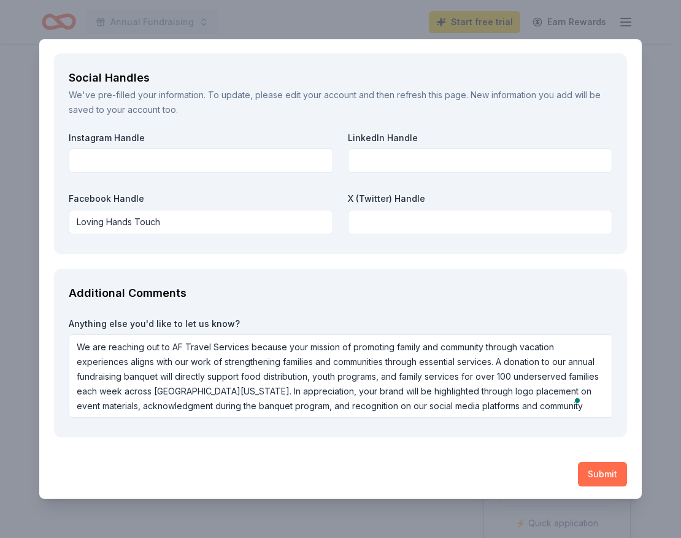
click at [578, 468] on button "Submit" at bounding box center [602, 474] width 49 height 25
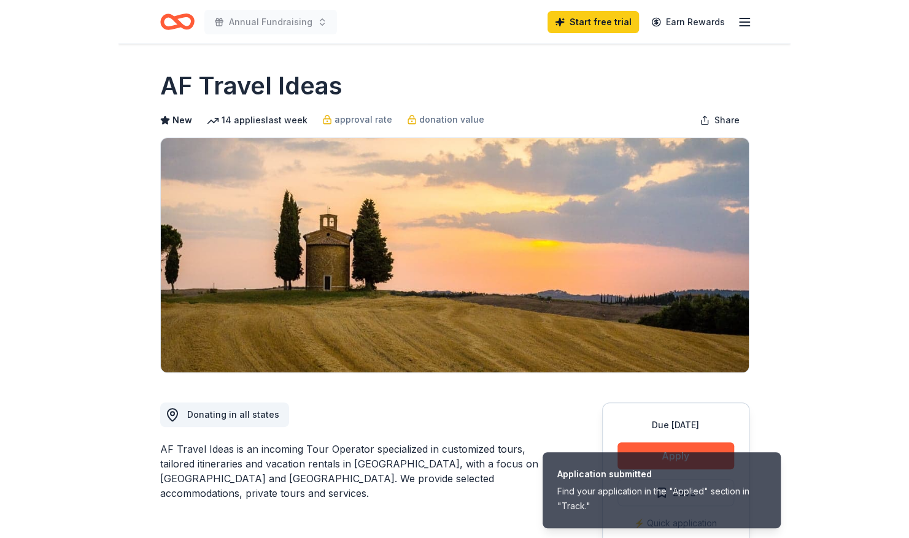
scroll to position [0, 0]
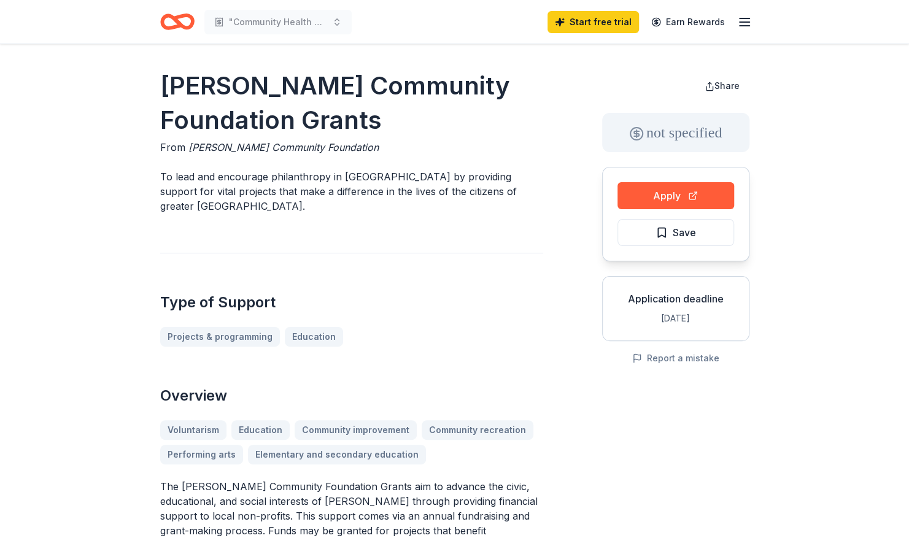
drag, startPoint x: 517, startPoint y: 304, endPoint x: 666, endPoint y: 399, distance: 176.3
click at [726, 86] on span "Share" at bounding box center [726, 85] width 25 height 10
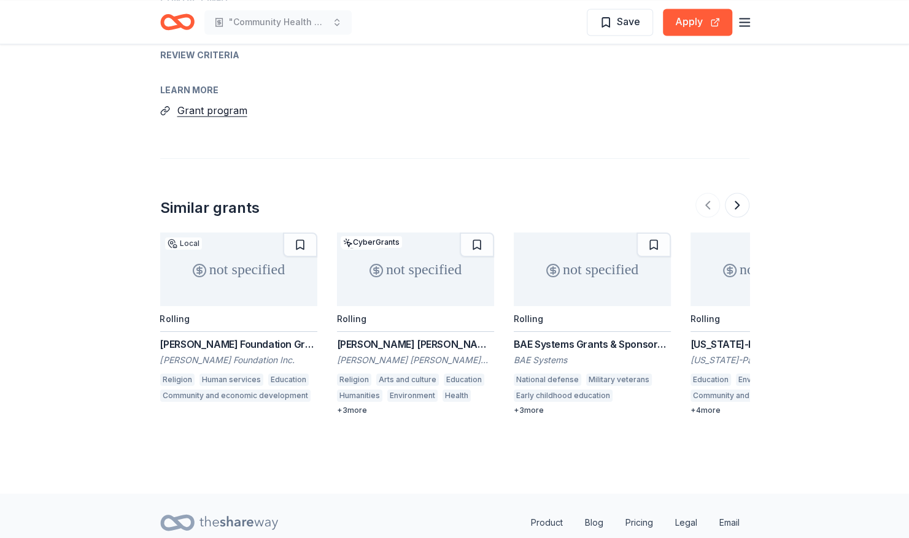
scroll to position [1325, 0]
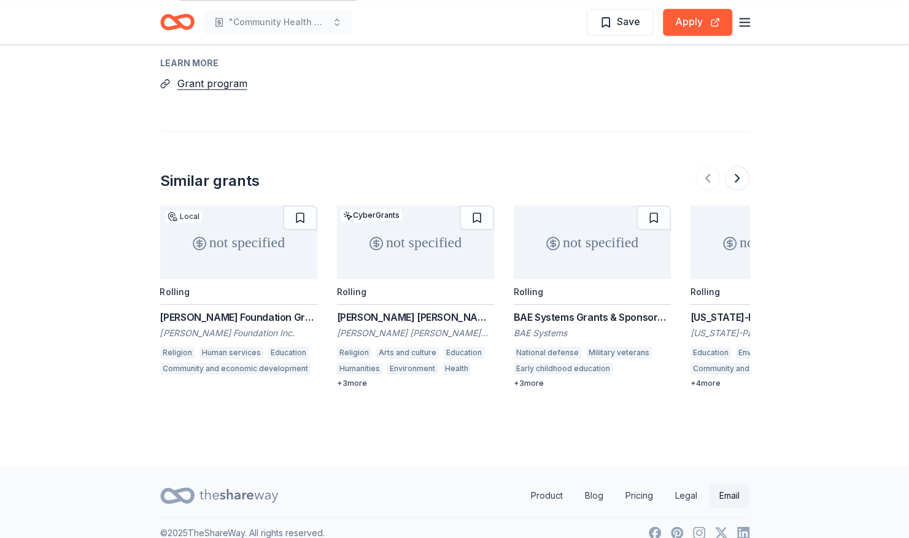
click at [724, 483] on link "Email" at bounding box center [729, 495] width 40 height 25
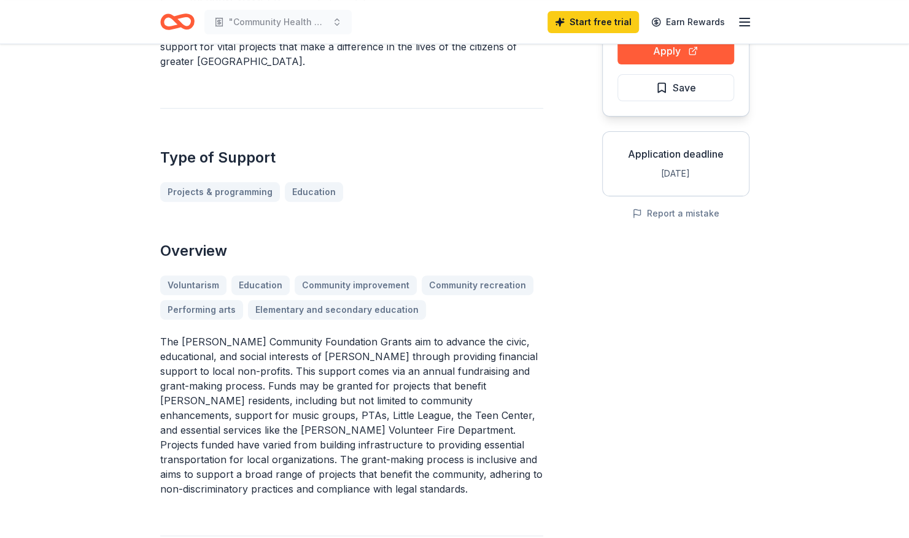
scroll to position [134, 0]
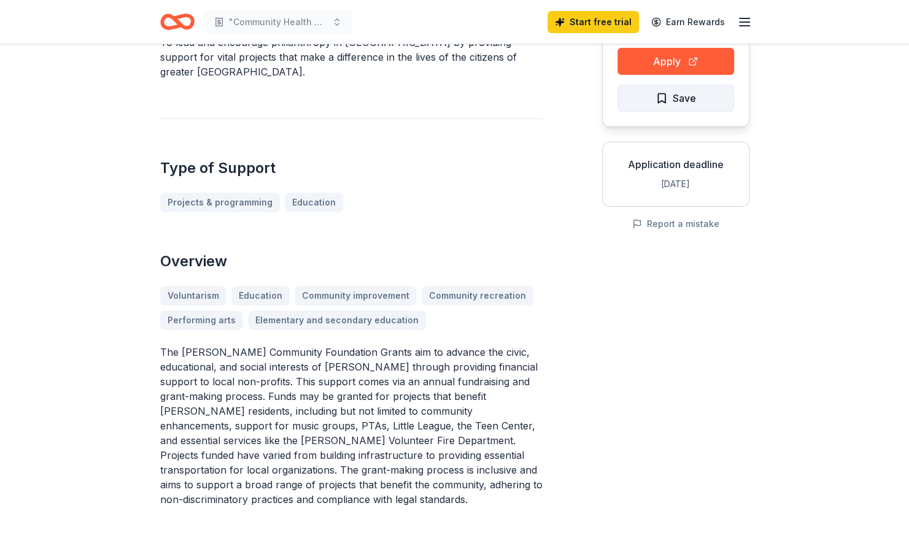
click at [672, 101] on span "Save" at bounding box center [683, 98] width 23 height 16
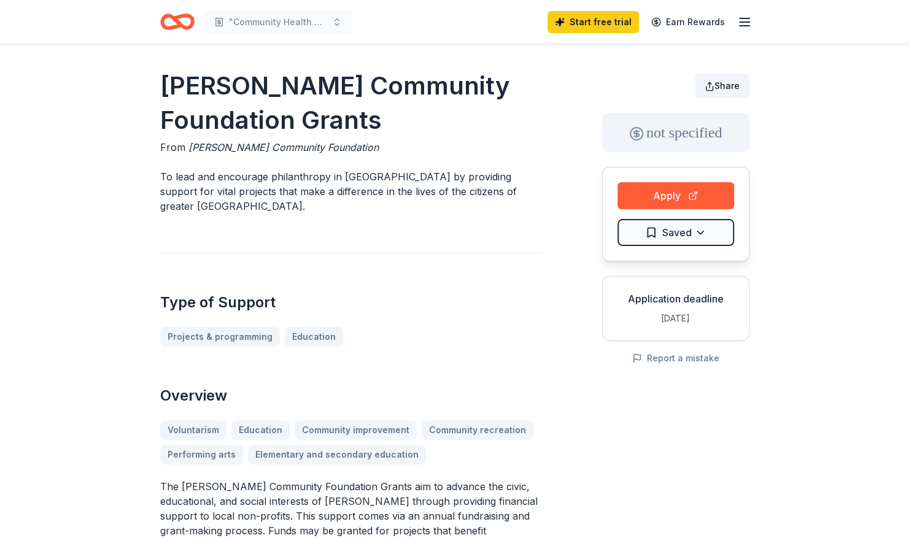
click at [707, 83] on button "Share" at bounding box center [722, 86] width 55 height 25
